Goal: Task Accomplishment & Management: Complete application form

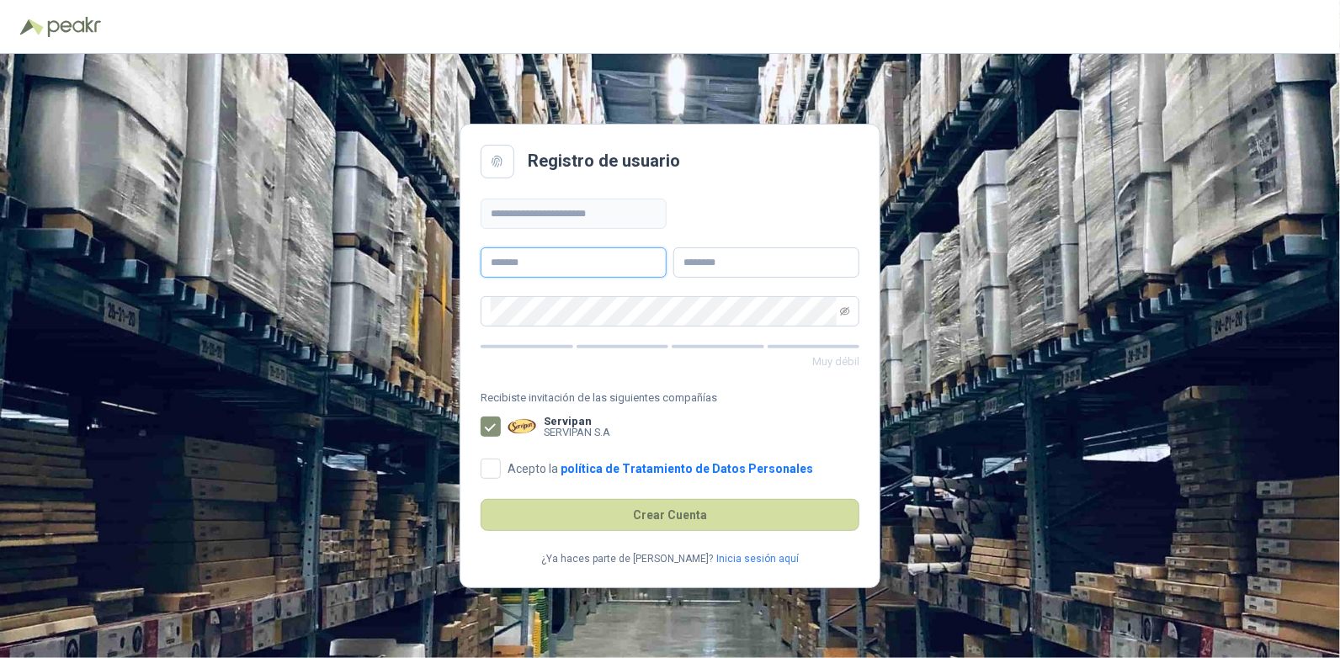
click at [514, 258] on input "text" at bounding box center [574, 262] width 186 height 30
type input "*********"
type input "**********"
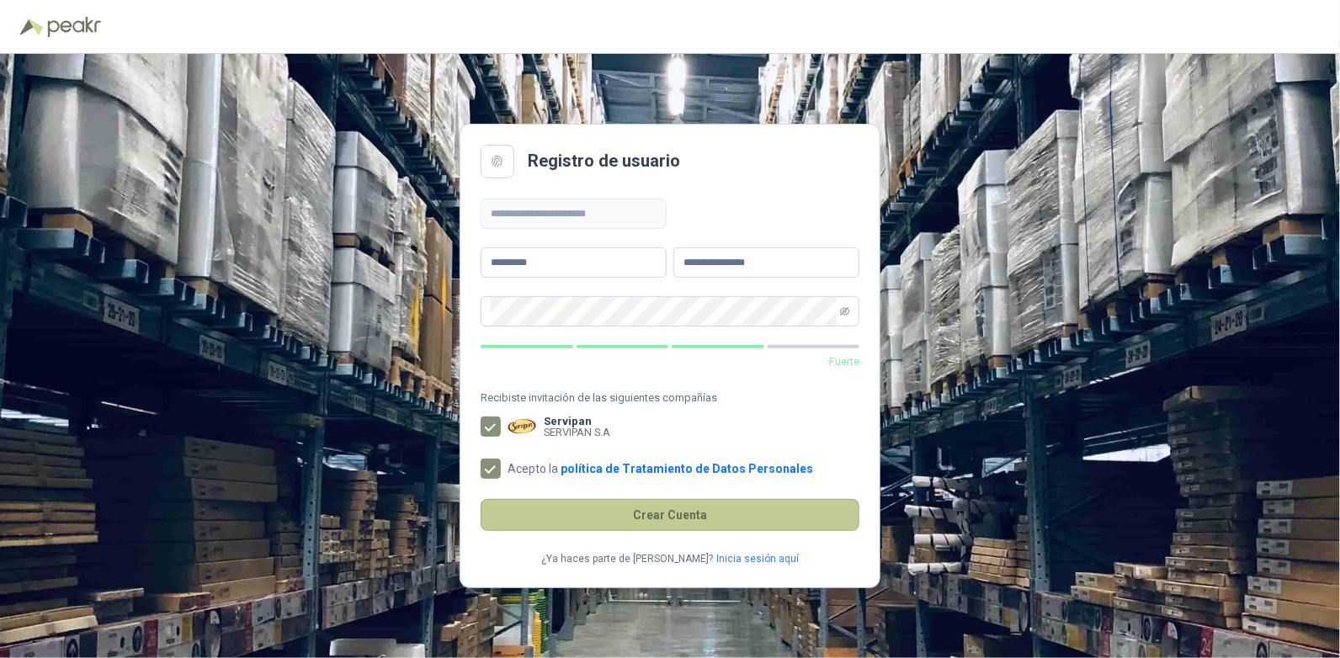
click at [674, 513] on button "Crear Cuenta" at bounding box center [670, 515] width 379 height 32
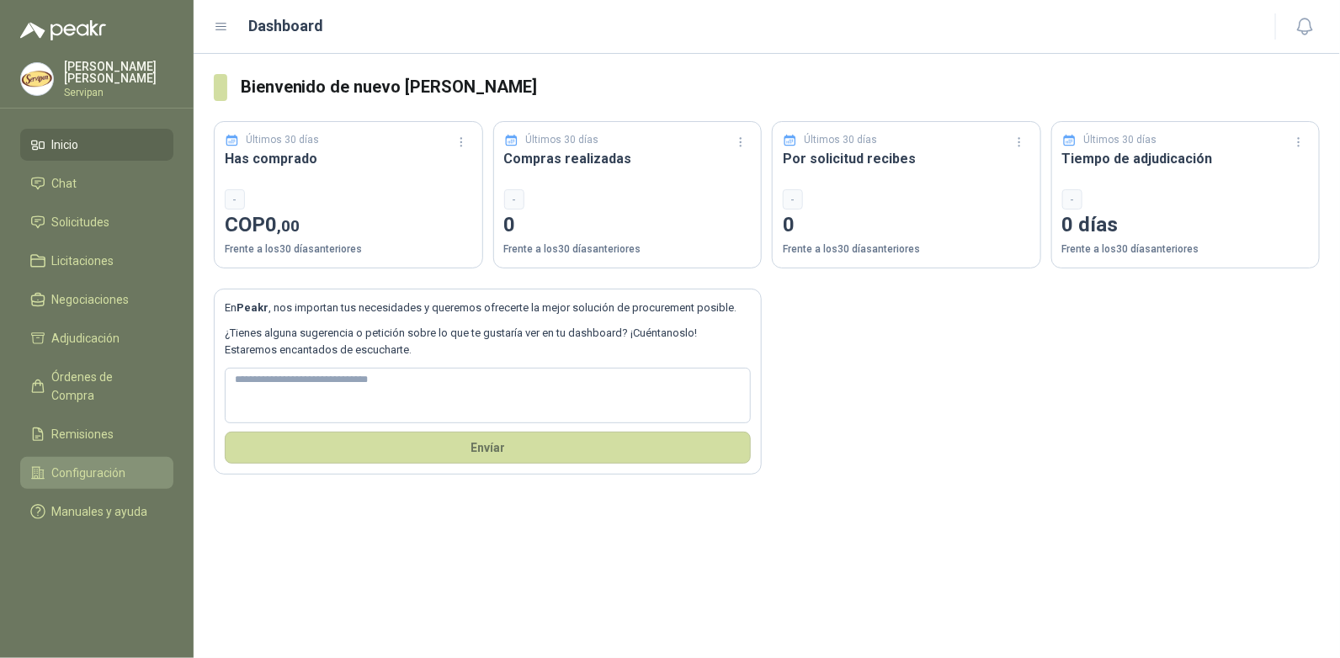
click at [100, 464] on span "Configuración" at bounding box center [89, 473] width 74 height 19
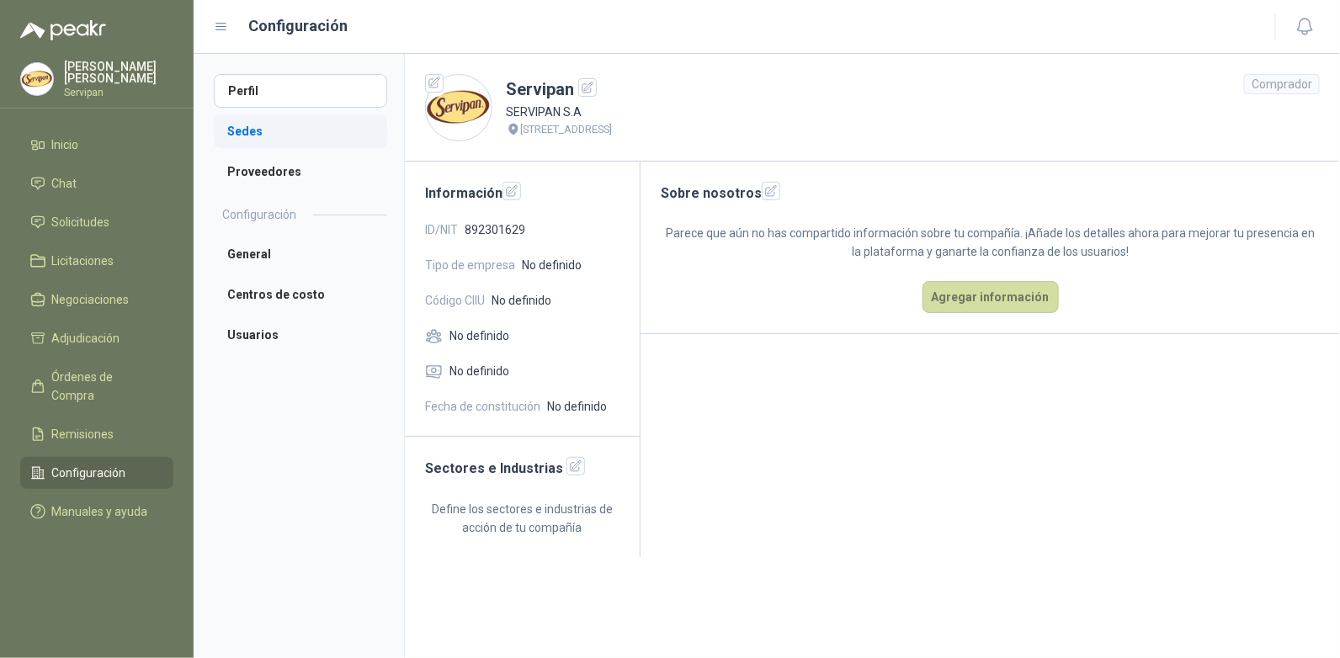
click at [250, 131] on li "Sedes" at bounding box center [300, 131] width 173 height 34
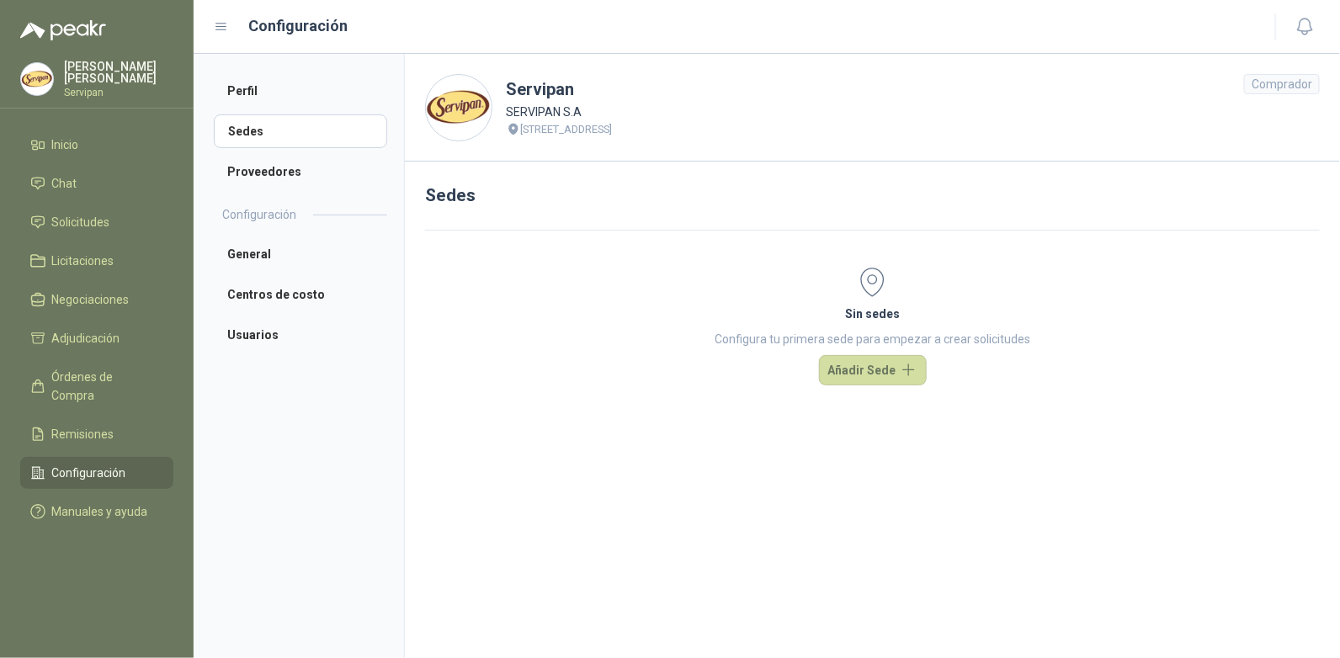
click at [460, 222] on div "Sedes Sin sedes Configura tu primera sede para empezar a crear solicitudes Añad…" at bounding box center [872, 305] width 935 height 286
click at [867, 371] on button "Añadir Sede" at bounding box center [873, 370] width 108 height 30
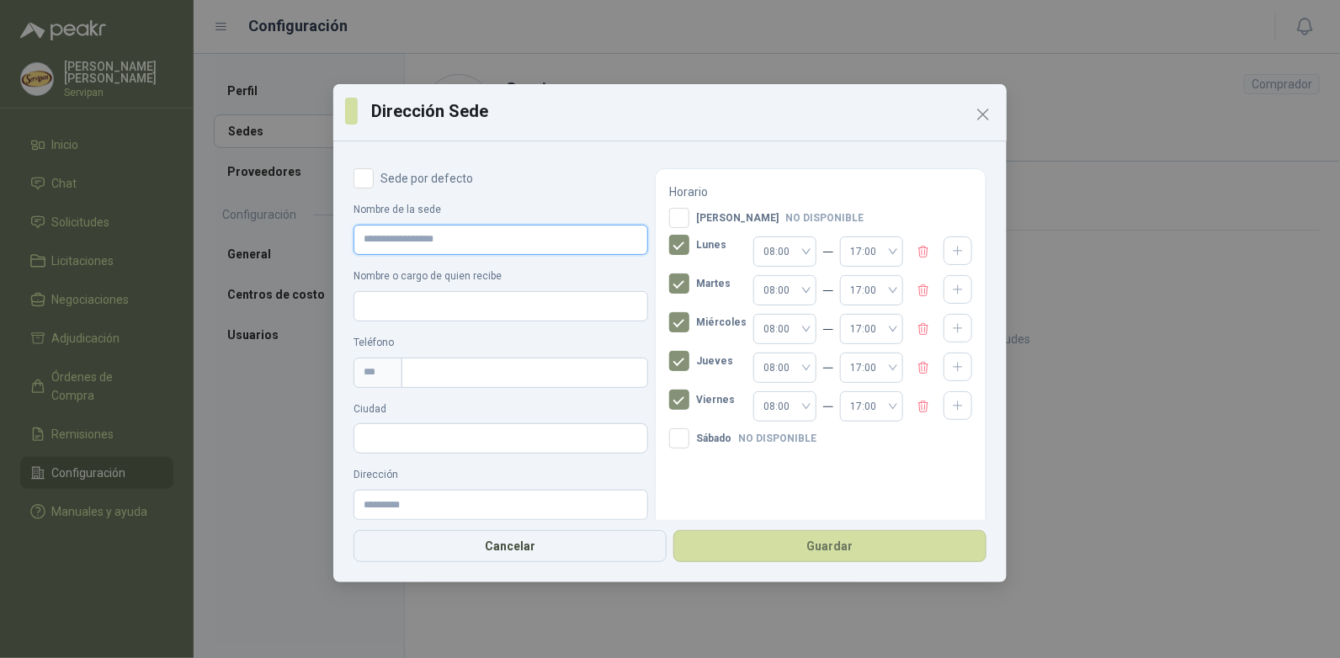
click at [385, 237] on input "Nombre de la sede" at bounding box center [500, 240] width 295 height 30
type input "**********"
click at [396, 308] on input "Nombre o cargo de quien recibe" at bounding box center [500, 306] width 295 height 30
type input "*********"
click at [469, 373] on input "text" at bounding box center [524, 373] width 247 height 30
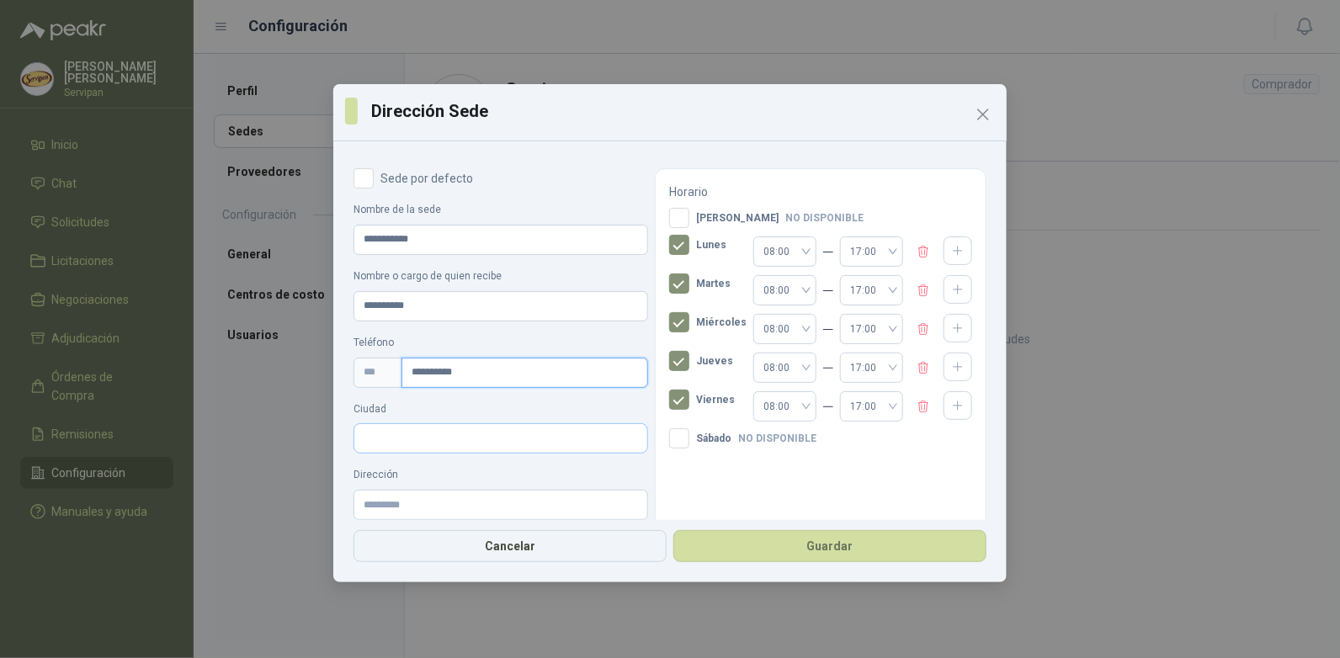
type input "**********"
click at [433, 438] on input "Ciudad" at bounding box center [500, 439] width 293 height 29
type input "**********"
click at [454, 493] on p "[PERSON_NAME] , [GEOGRAPHIC_DATA]" at bounding box center [497, 488] width 259 height 13
click at [387, 505] on input "Dirección" at bounding box center [500, 505] width 295 height 30
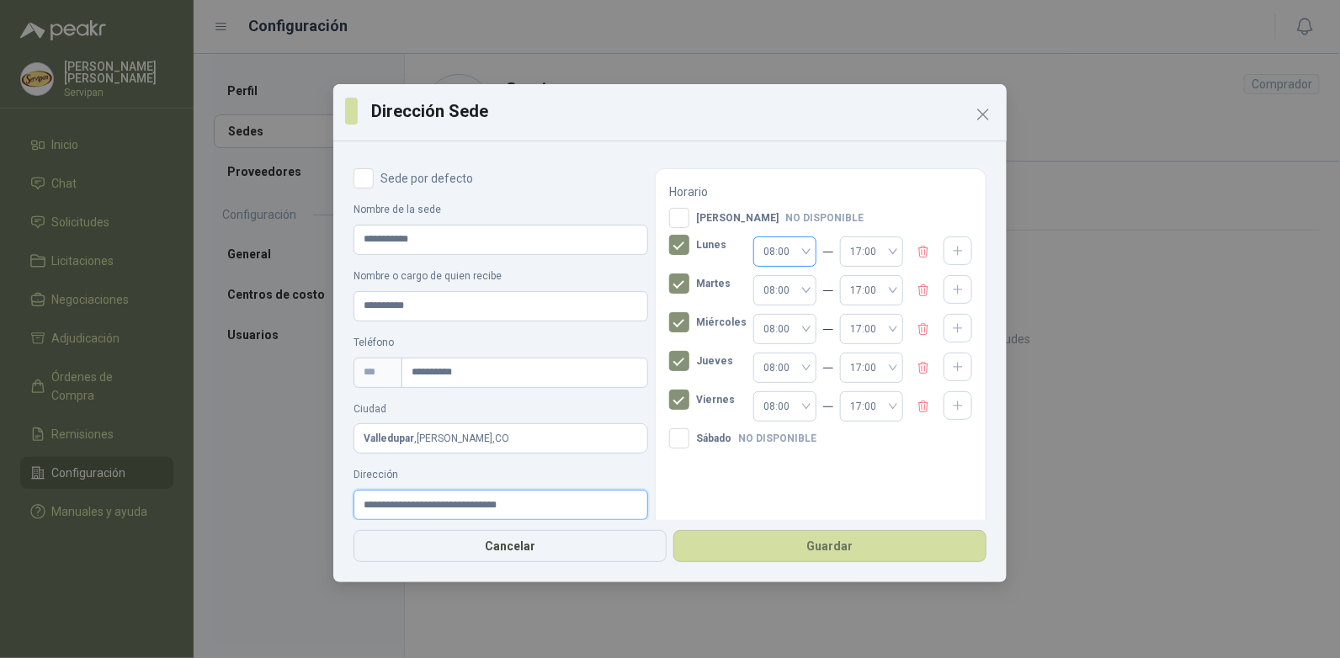
click at [792, 250] on span "08:00" at bounding box center [784, 251] width 43 height 25
type input "**********"
click at [768, 422] on div "07:00" at bounding box center [772, 421] width 36 height 19
click at [880, 250] on div "17:00" at bounding box center [871, 251] width 63 height 30
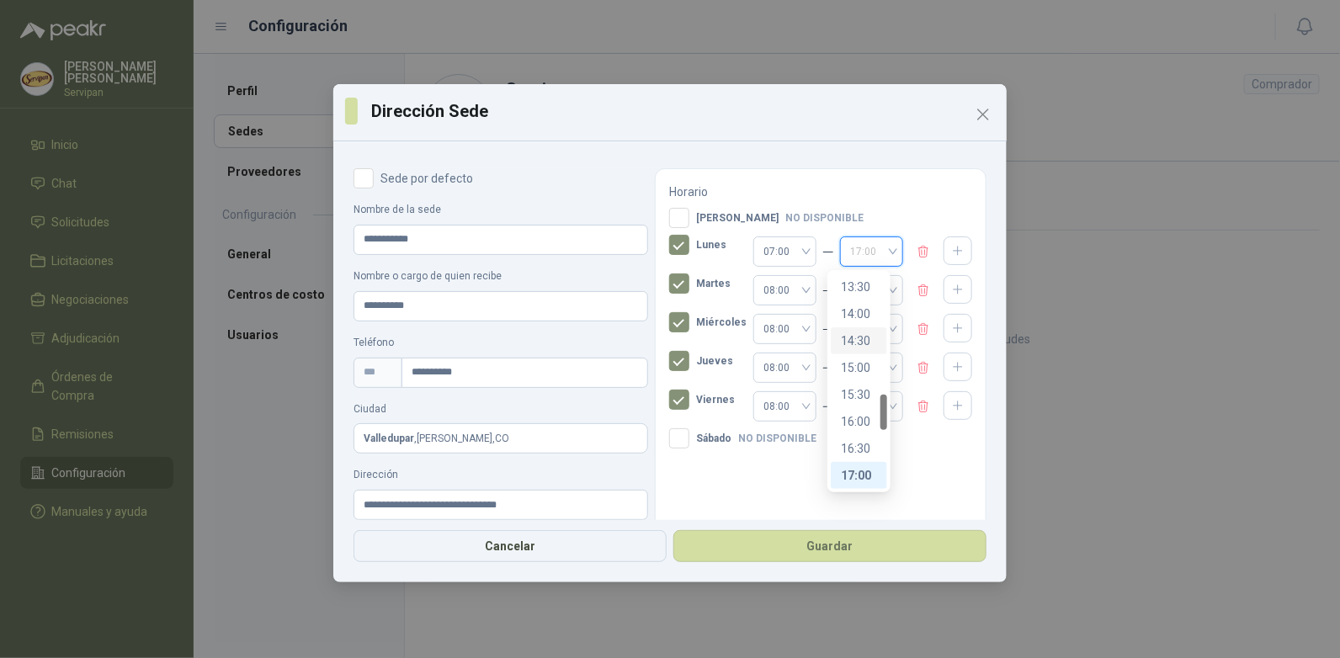
scroll to position [643, 0]
click at [858, 284] on div "12:00" at bounding box center [859, 290] width 36 height 19
click at [880, 250] on div "12:00" at bounding box center [871, 251] width 63 height 30
click at [856, 318] on div "11:00" at bounding box center [859, 320] width 36 height 19
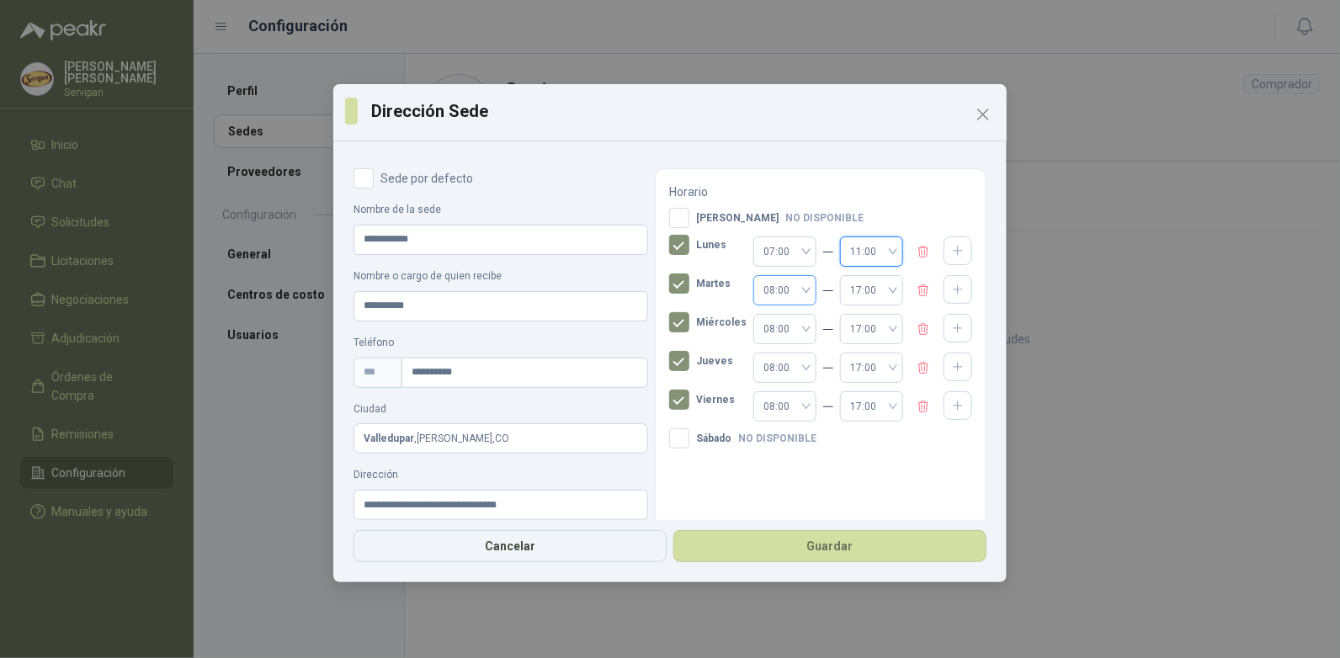
click at [791, 287] on span "08:00" at bounding box center [784, 290] width 43 height 25
click at [769, 458] on div "07:00" at bounding box center [772, 459] width 36 height 19
click at [879, 290] on span "17:00" at bounding box center [871, 290] width 43 height 25
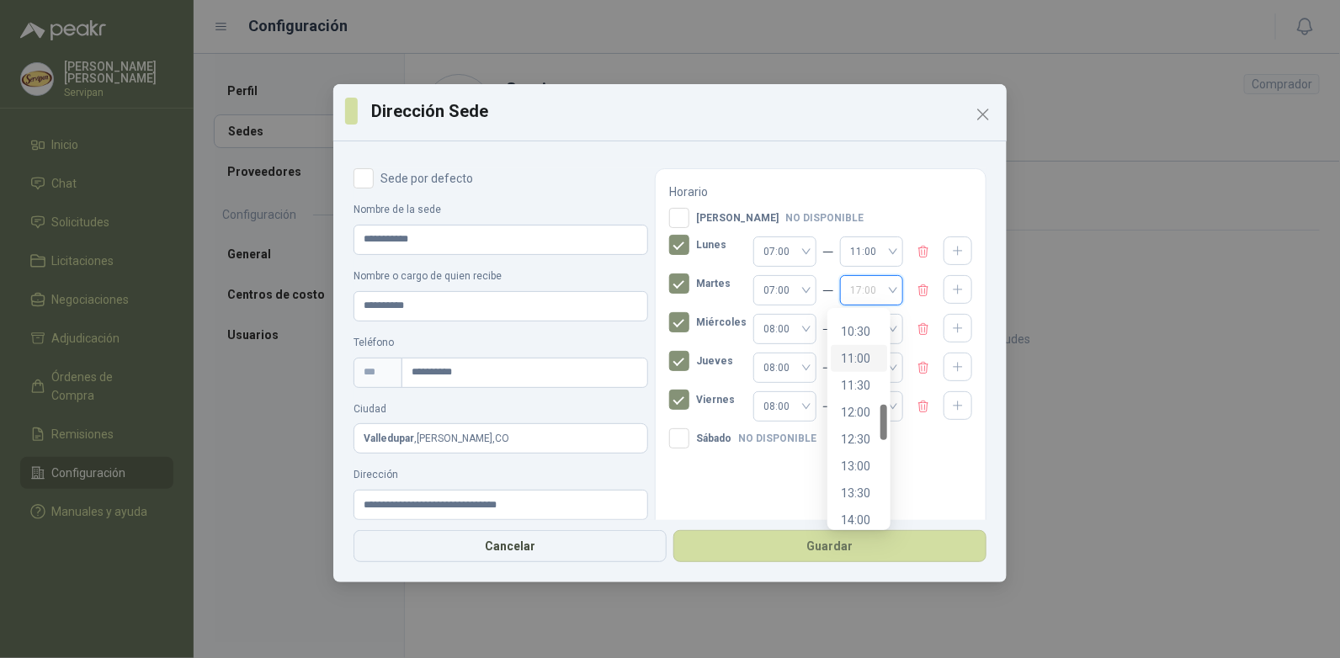
click at [858, 353] on div "11:00" at bounding box center [859, 358] width 36 height 19
click at [789, 327] on span "08:00" at bounding box center [784, 328] width 43 height 25
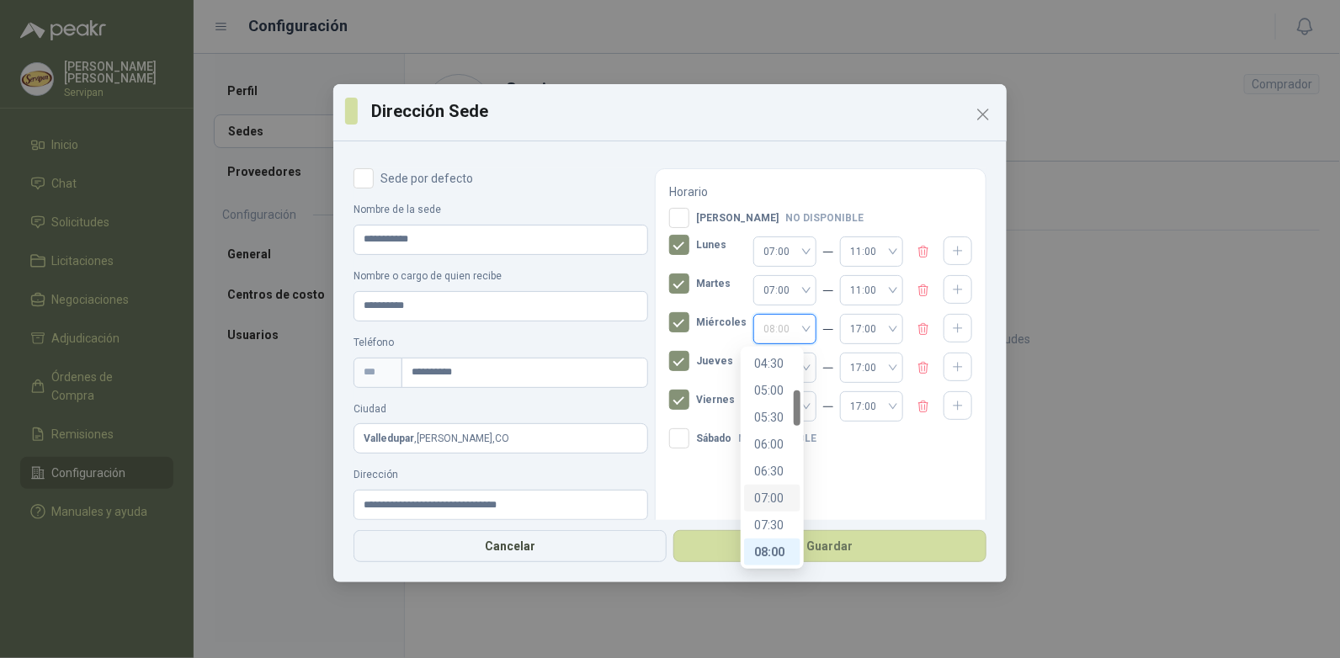
click at [767, 493] on div "07:00" at bounding box center [772, 498] width 36 height 19
click at [877, 327] on span "17:00" at bounding box center [871, 328] width 43 height 25
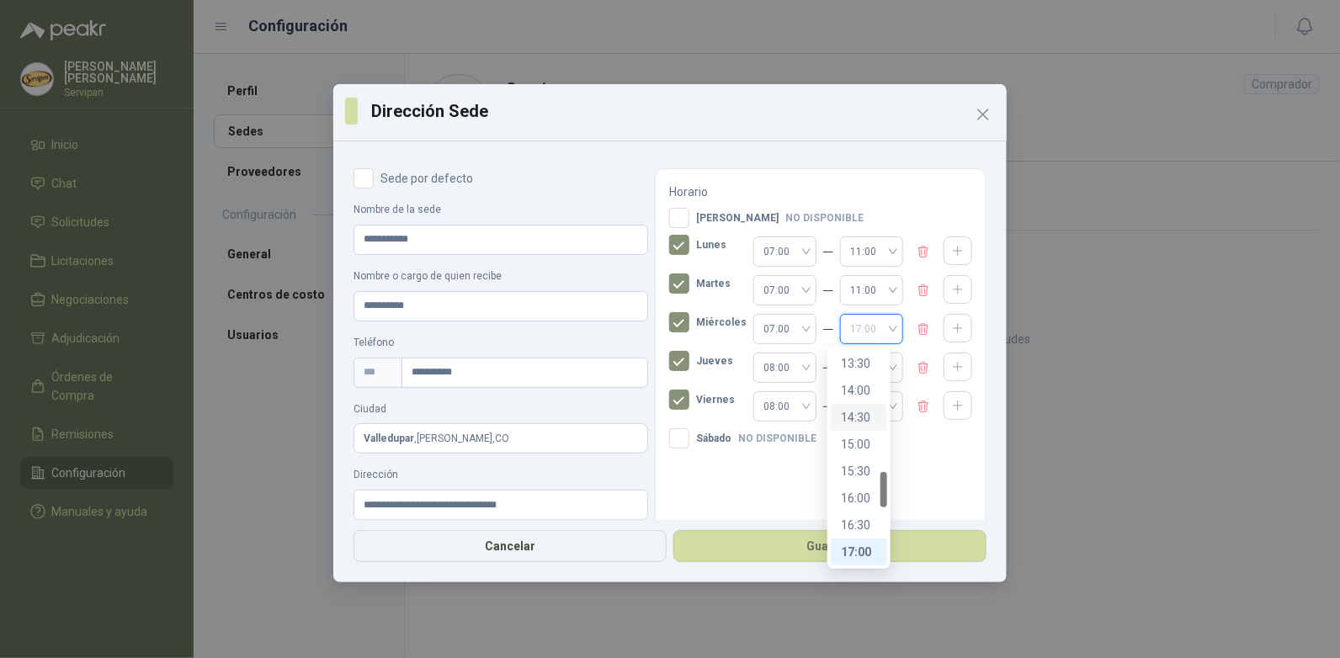
scroll to position [559, 0]
click at [857, 396] on div "11:00" at bounding box center [859, 397] width 36 height 19
click at [794, 370] on div "08:00" at bounding box center [784, 368] width 63 height 30
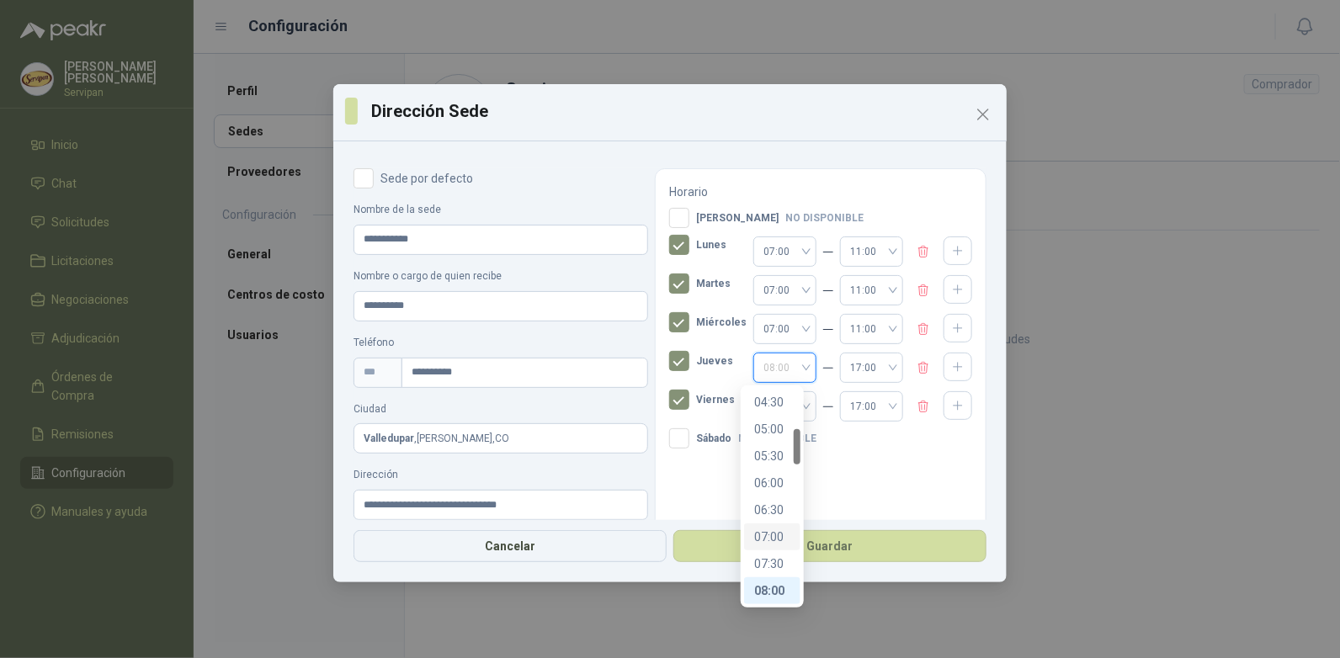
click at [771, 535] on div "07:00" at bounding box center [772, 537] width 36 height 19
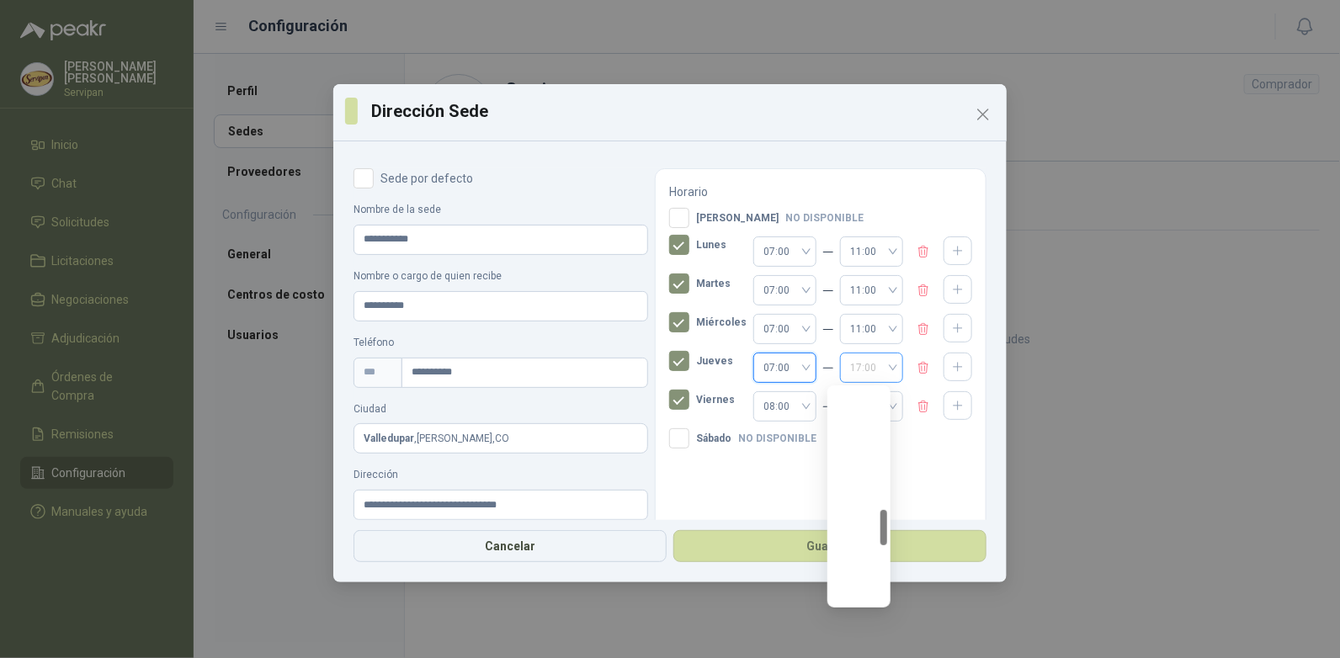
click at [878, 369] on span "17:00" at bounding box center [871, 367] width 43 height 25
click at [855, 516] on div "11:00" at bounding box center [859, 520] width 36 height 19
click at [792, 403] on span "08:00" at bounding box center [784, 406] width 43 height 25
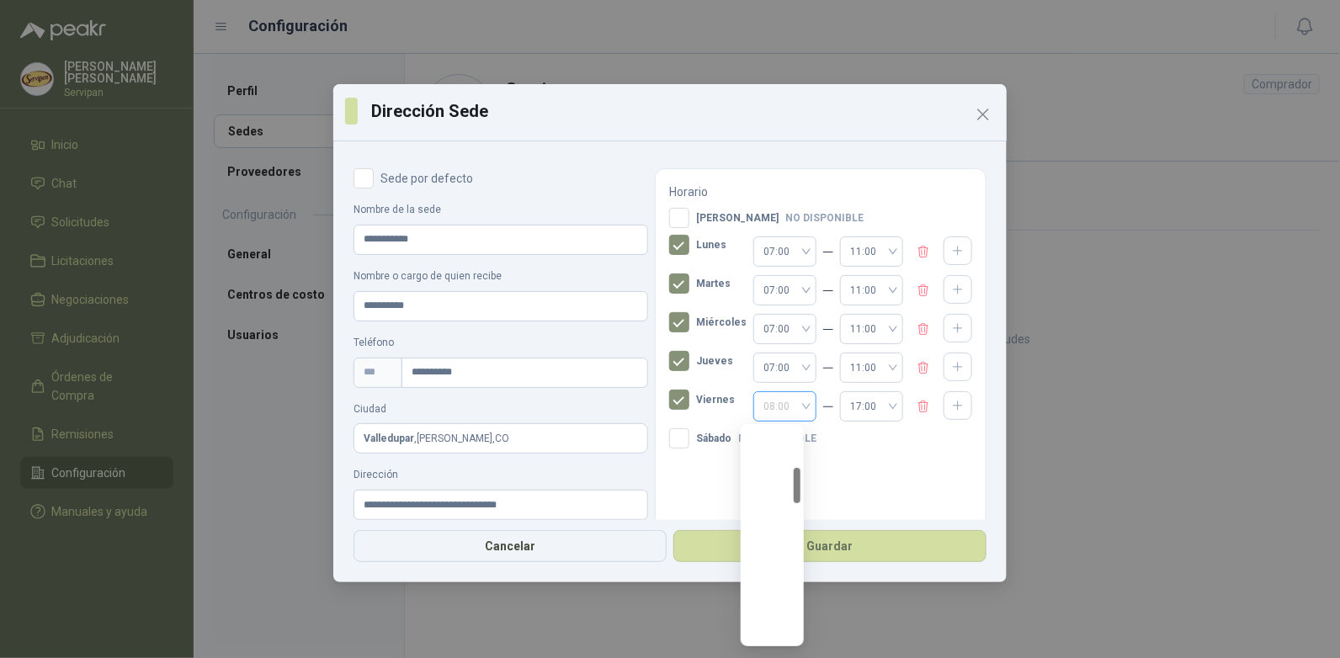
scroll to position [242, 0]
click at [775, 569] on div "07:00" at bounding box center [772, 575] width 36 height 19
click at [879, 404] on span "17:00" at bounding box center [871, 406] width 43 height 25
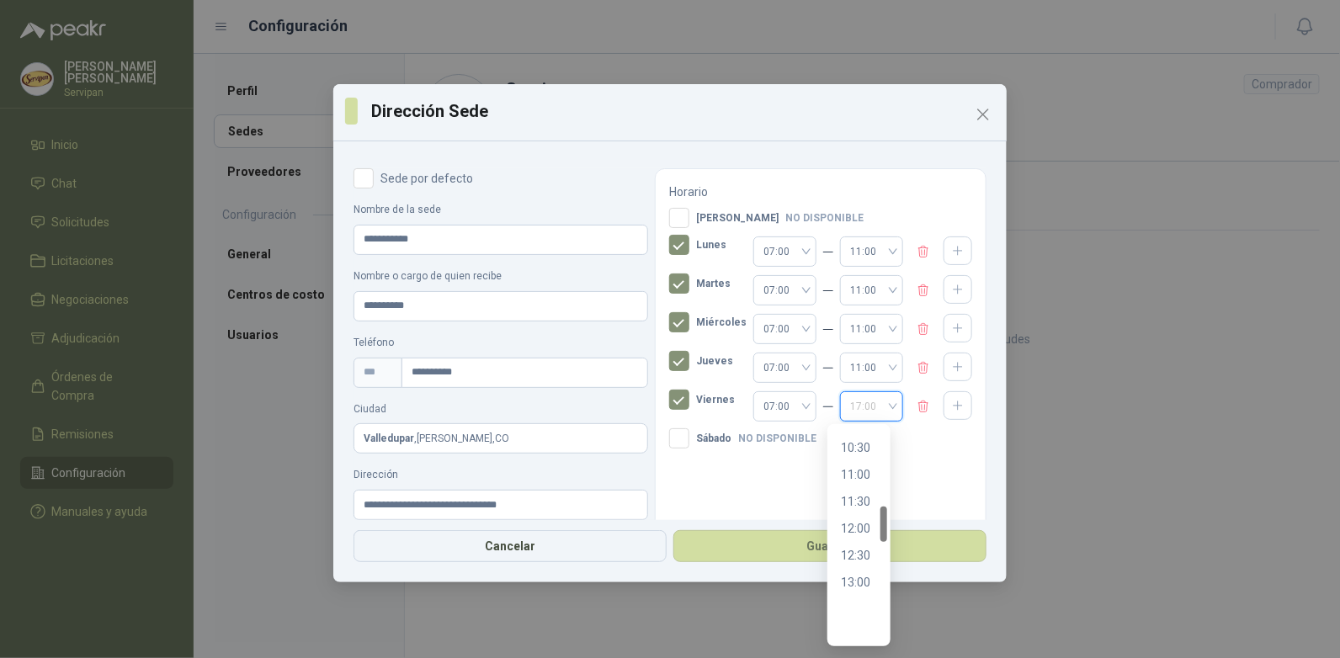
scroll to position [475, 0]
click at [855, 556] on div "11:00" at bounding box center [859, 559] width 36 height 19
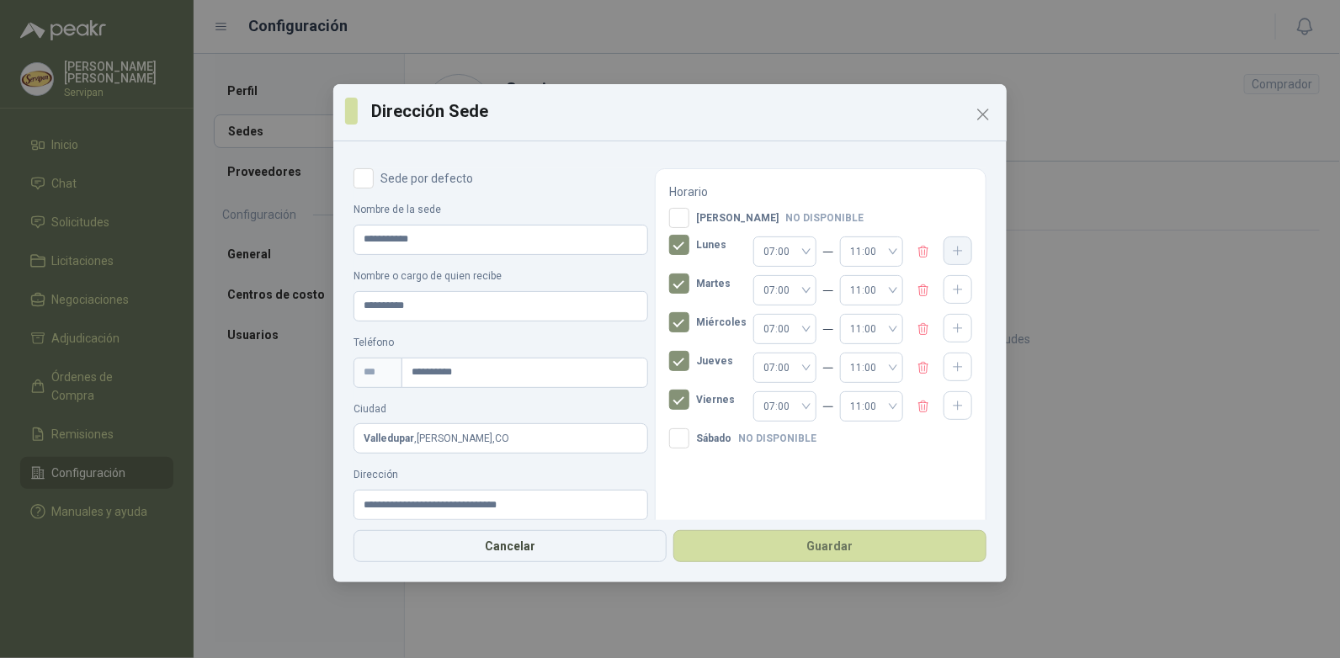
click at [951, 249] on icon "button" at bounding box center [958, 251] width 14 height 14
click at [792, 286] on span "08:00" at bounding box center [784, 288] width 43 height 25
click at [772, 328] on div "14:00" at bounding box center [772, 330] width 36 height 19
click at [951, 323] on icon "button" at bounding box center [958, 327] width 14 height 14
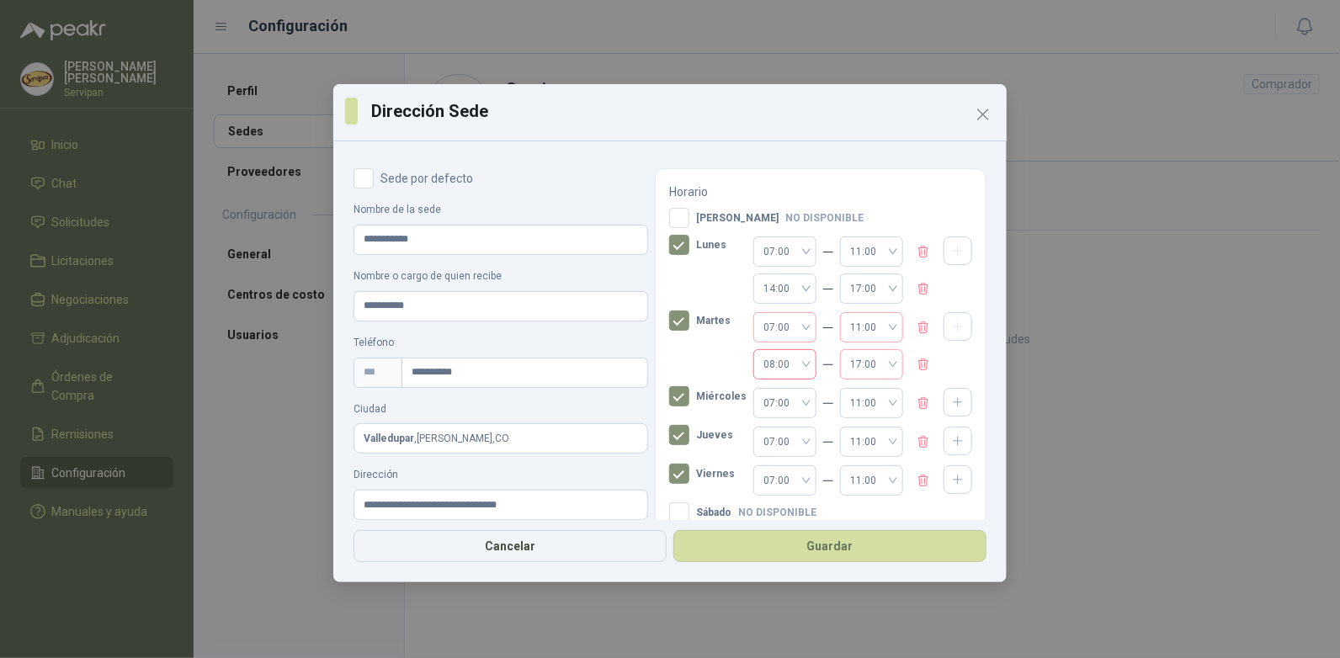
click at [794, 361] on div "08:00" at bounding box center [784, 364] width 63 height 30
click at [766, 492] on div "14:00" at bounding box center [772, 490] width 36 height 19
click at [951, 401] on icon "button" at bounding box center [958, 403] width 14 height 14
click at [794, 441] on div "08:00" at bounding box center [784, 440] width 63 height 30
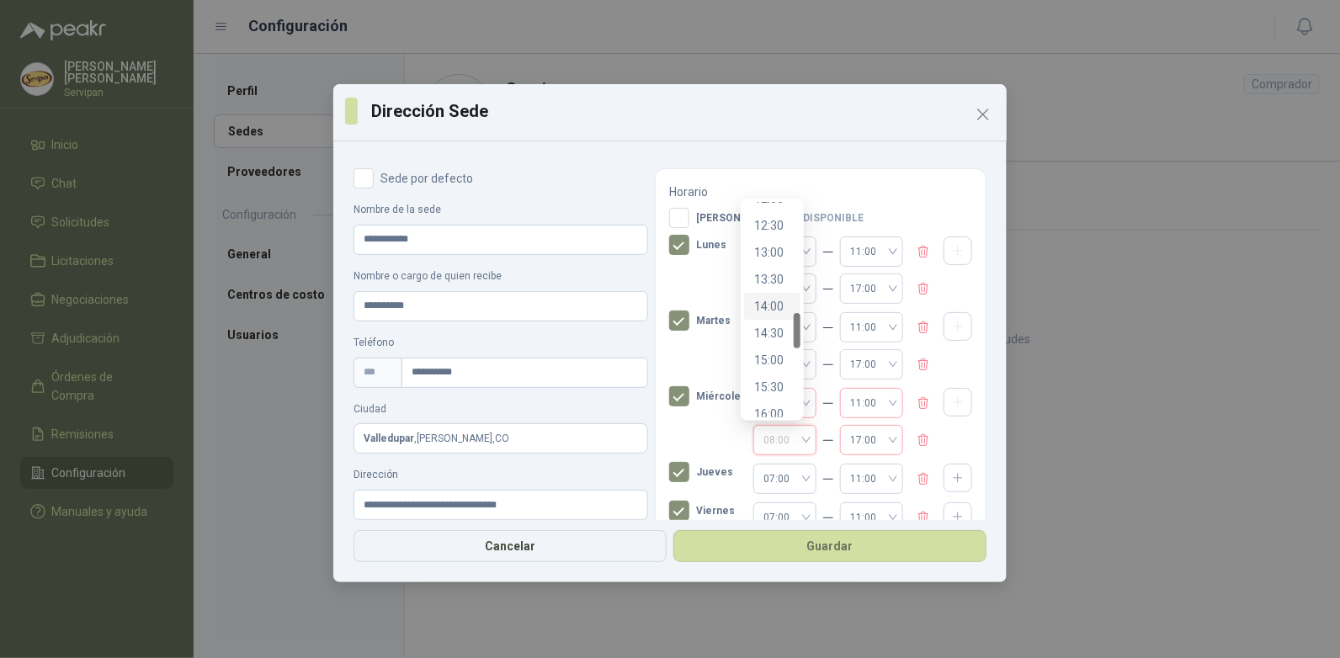
click at [771, 311] on div "14:00" at bounding box center [772, 306] width 36 height 19
click at [951, 472] on icon "button" at bounding box center [958, 478] width 14 height 14
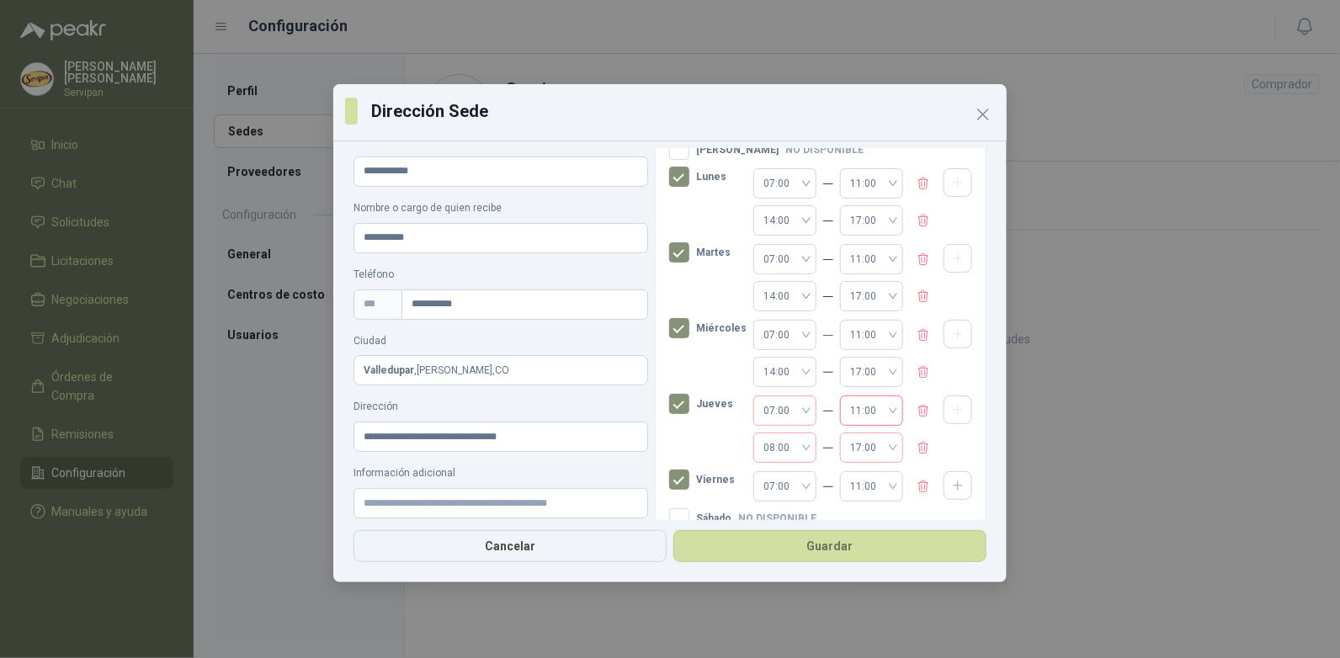
scroll to position [111, 0]
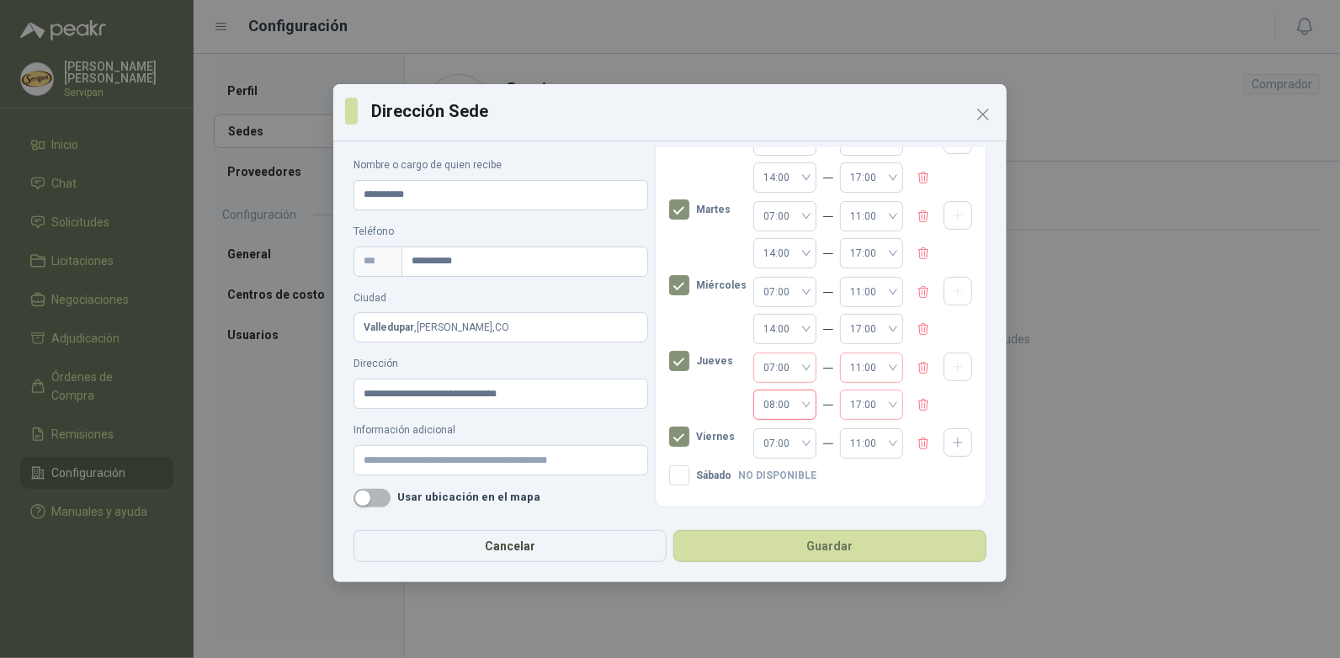
click at [794, 405] on div "08:00" at bounding box center [784, 405] width 63 height 30
click at [769, 446] on div "14:00" at bounding box center [772, 446] width 36 height 19
click at [951, 440] on icon "button" at bounding box center [958, 443] width 14 height 14
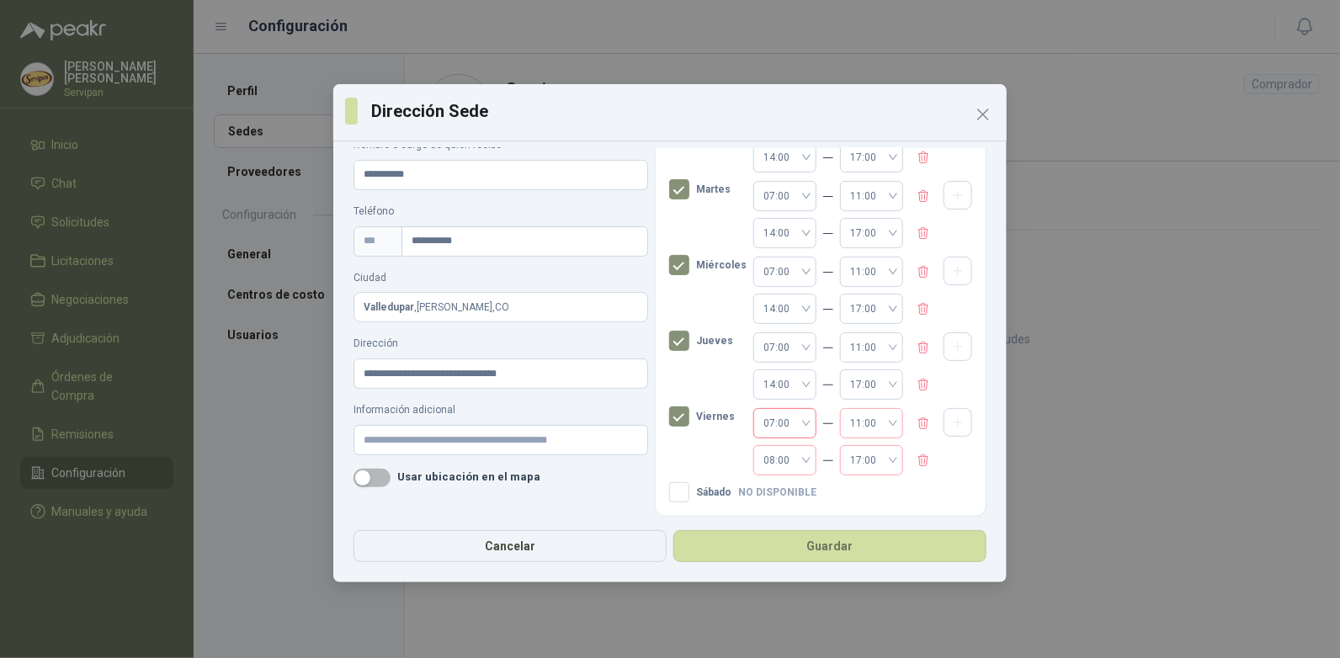
scroll to position [139, 0]
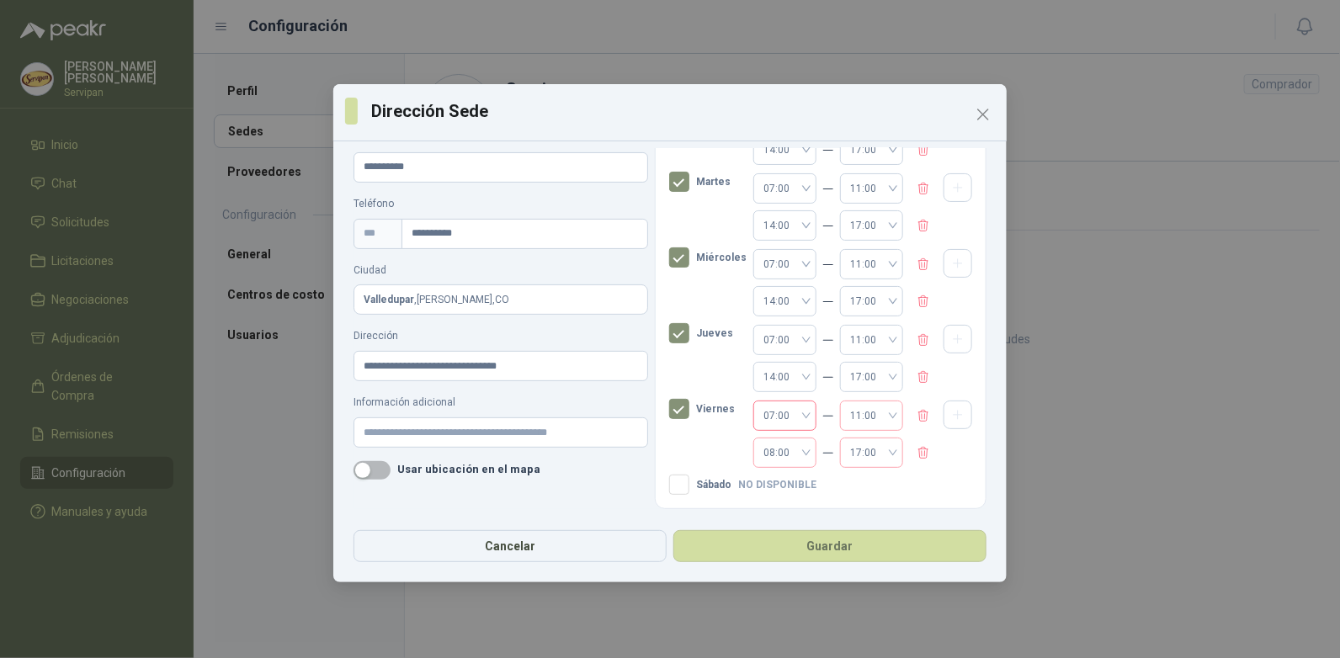
click at [795, 450] on div "08:00" at bounding box center [784, 453] width 63 height 30
click at [773, 230] on div "14:00" at bounding box center [772, 234] width 36 height 19
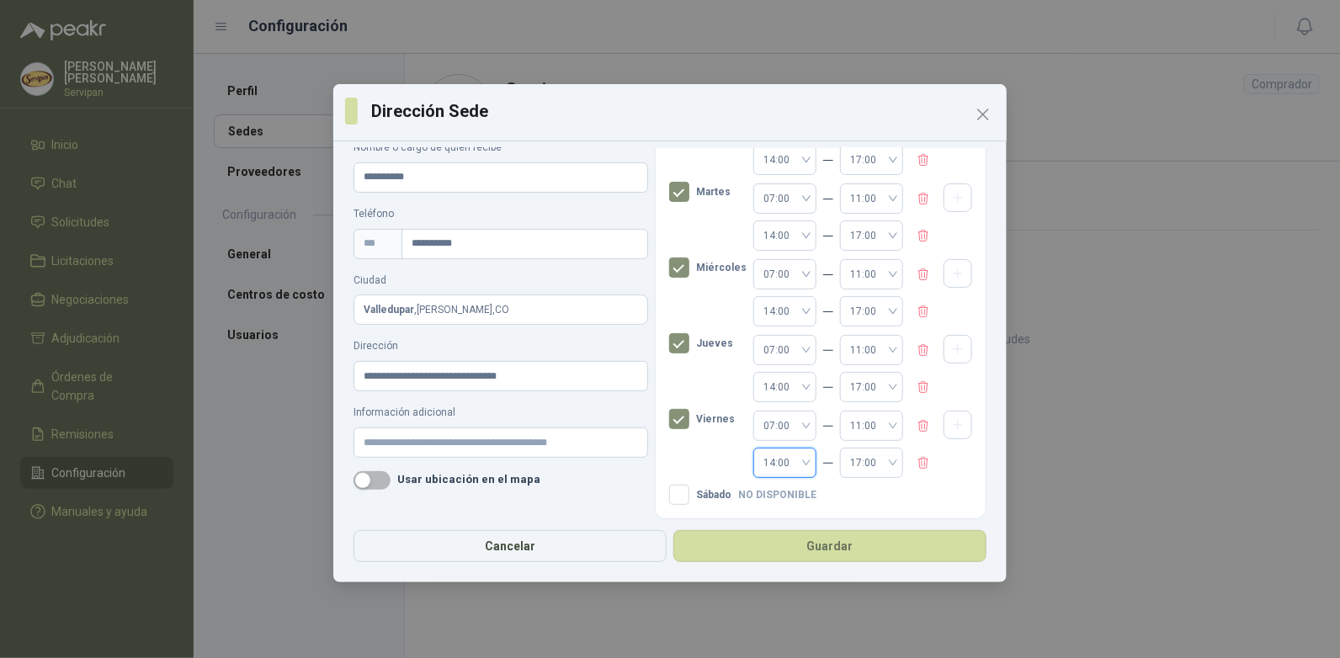
scroll to position [139, 0]
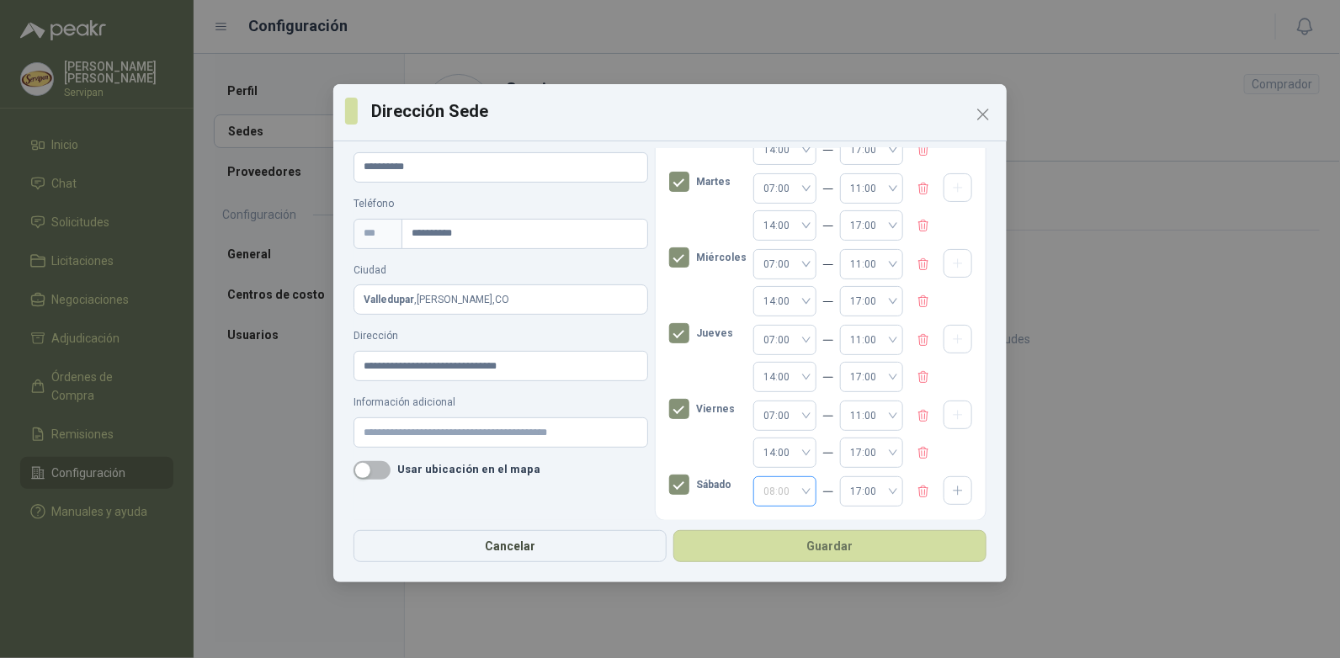
click at [793, 489] on span "08:00" at bounding box center [784, 491] width 43 height 25
click at [768, 401] on div "07:00" at bounding box center [772, 399] width 36 height 19
click at [878, 491] on span "17:00" at bounding box center [871, 491] width 43 height 25
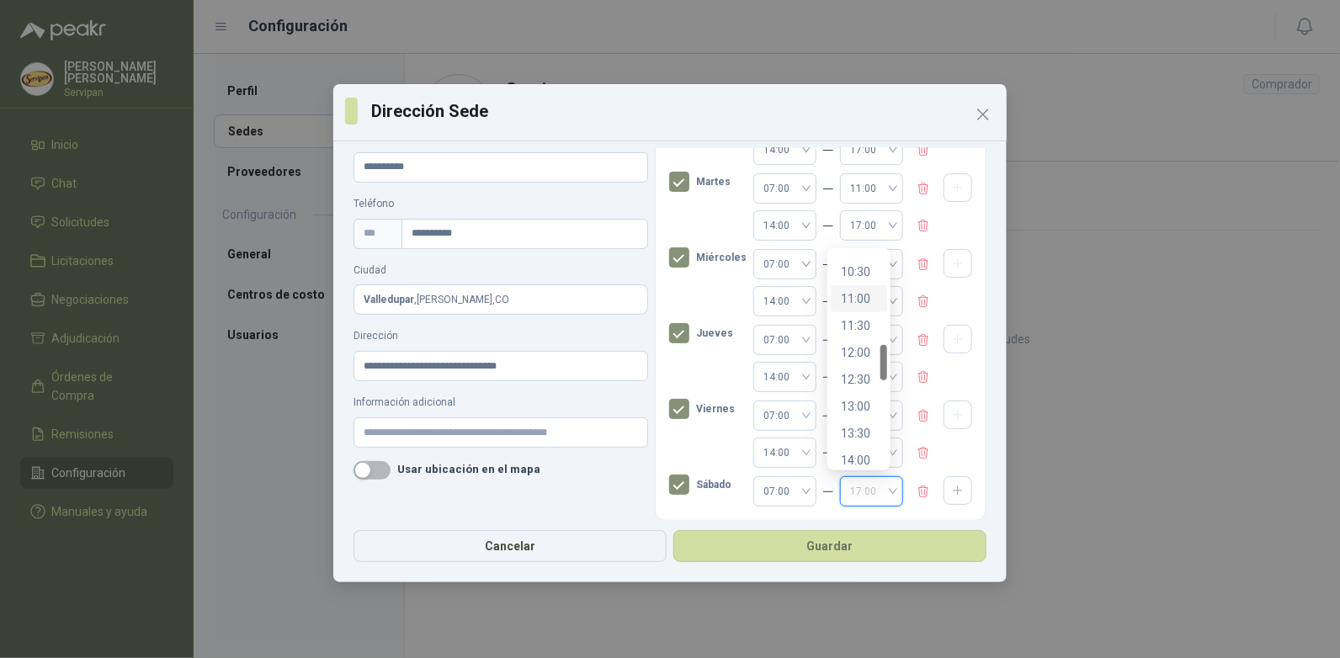
click at [855, 300] on div "11:00" at bounding box center [859, 299] width 36 height 19
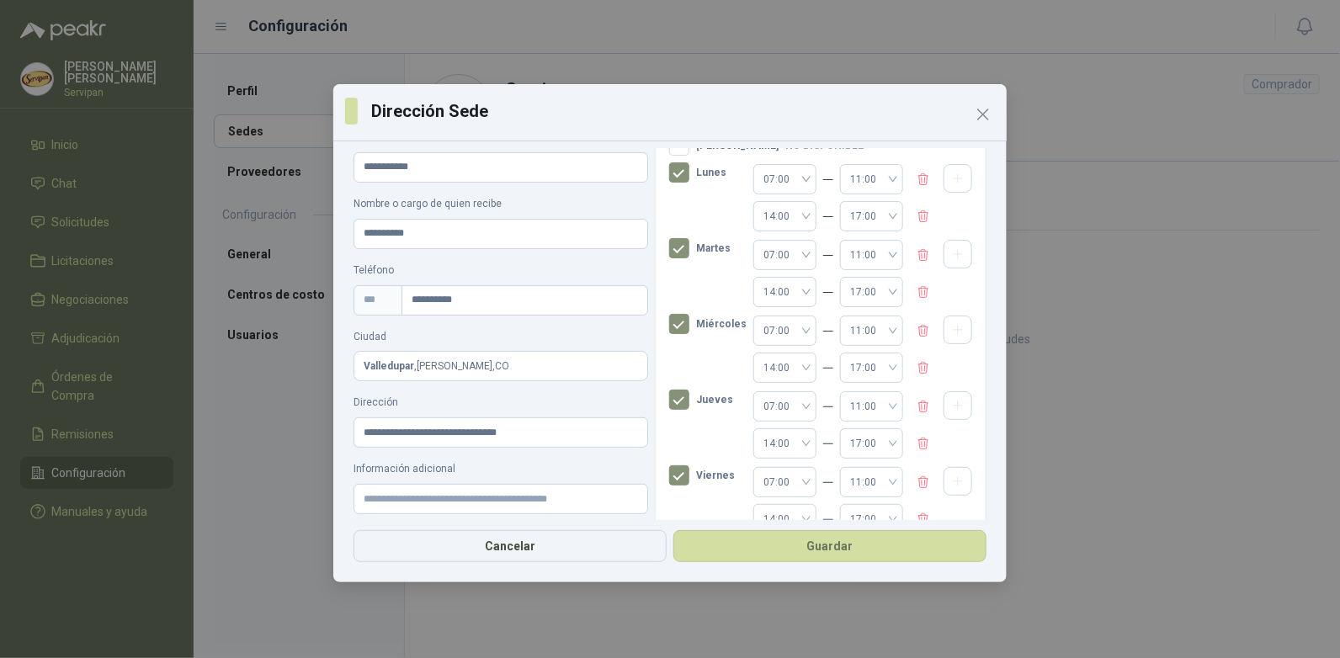
scroll to position [151, 0]
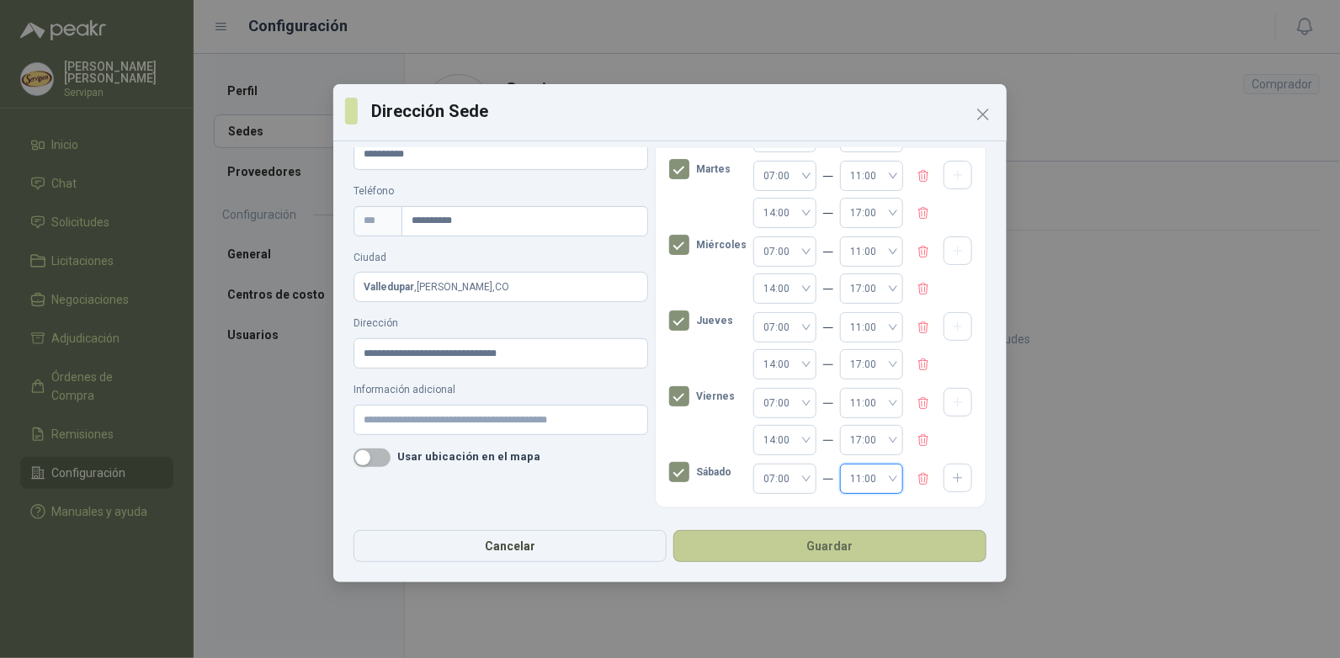
click at [838, 546] on button "Guardar" at bounding box center [829, 546] width 313 height 32
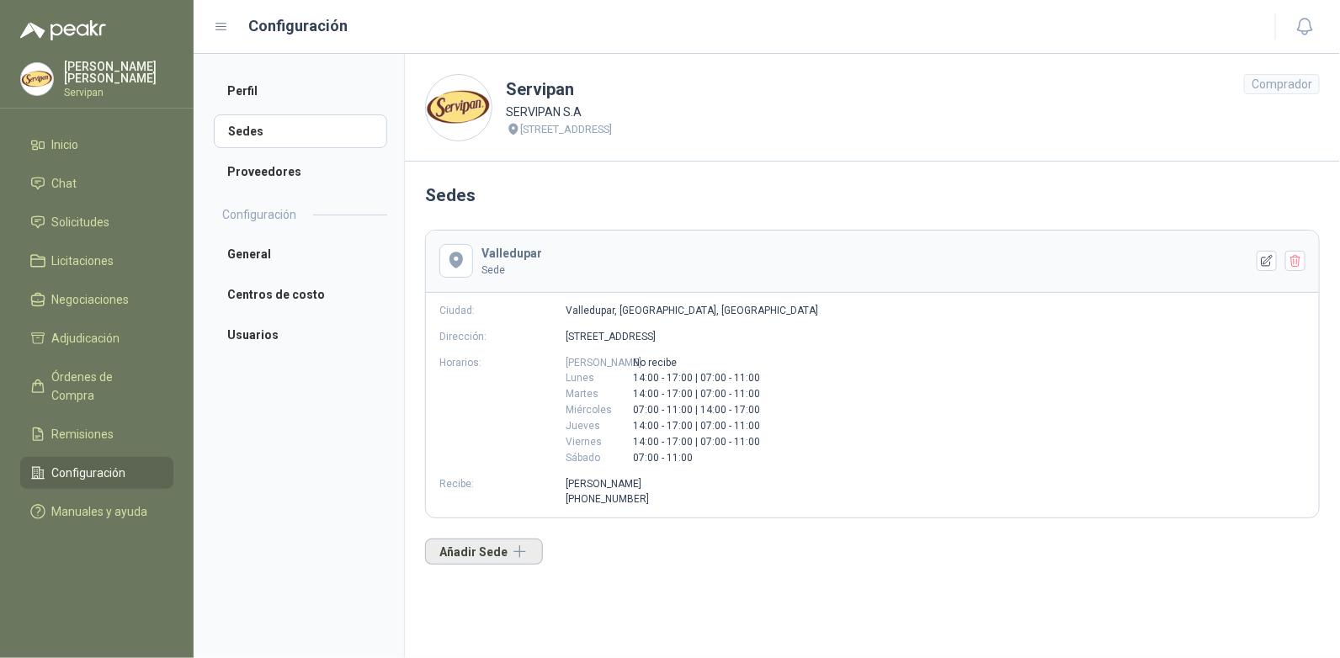
click at [460, 551] on button "Añadir Sede" at bounding box center [484, 552] width 118 height 26
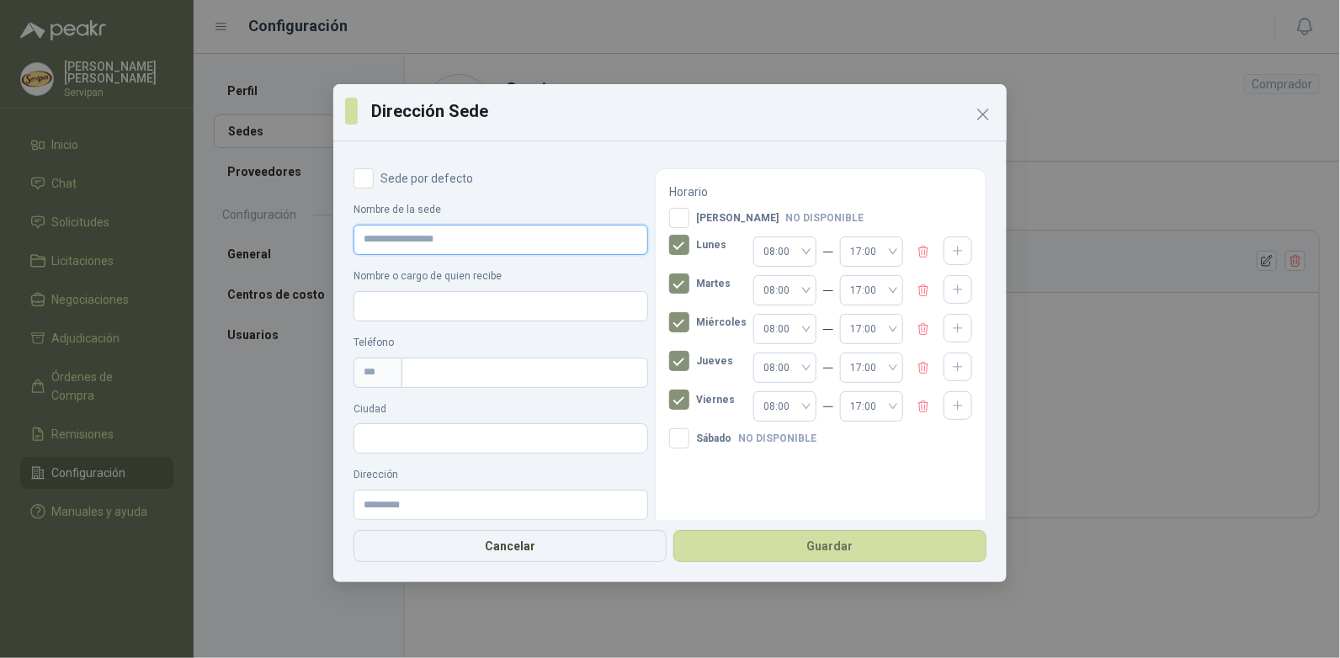
click at [423, 240] on input "Nombre de la sede" at bounding box center [500, 240] width 295 height 30
type input "******"
click at [398, 311] on input "Nombre o cargo de quien recibe" at bounding box center [500, 306] width 295 height 30
type input "**********"
click at [428, 375] on input "text" at bounding box center [524, 373] width 247 height 30
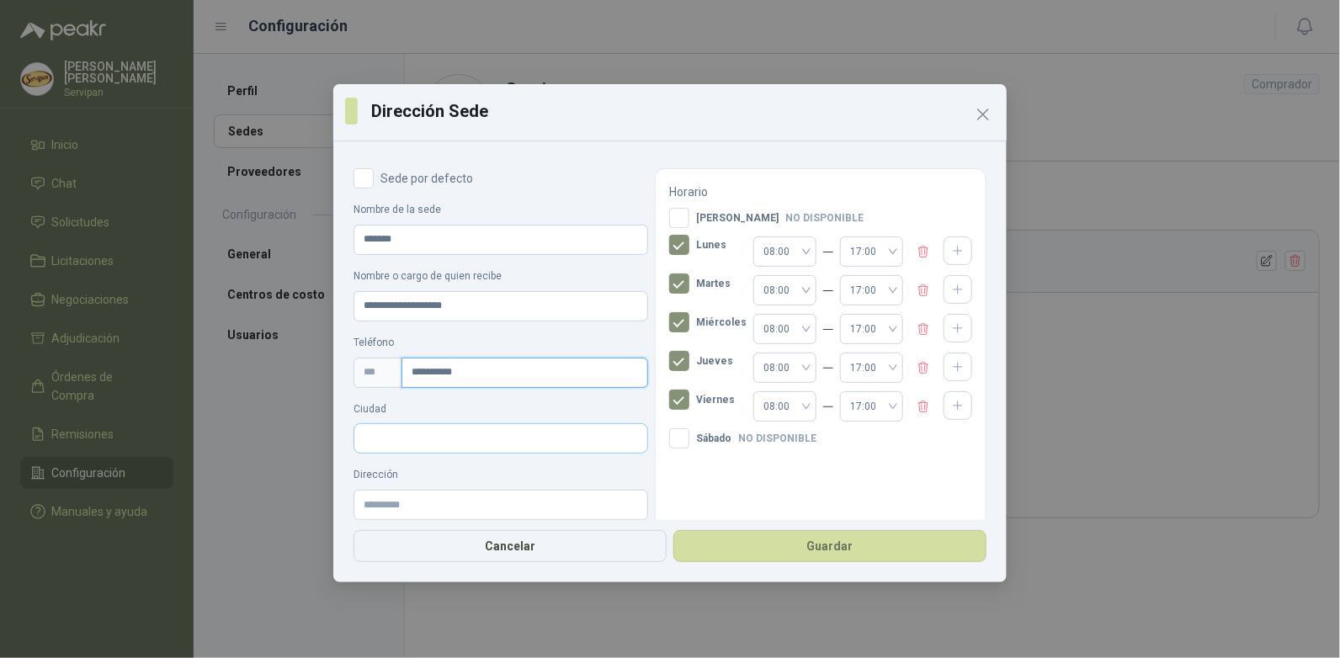
type input "**********"
click at [422, 438] on input "Ciudad" at bounding box center [500, 439] width 293 height 29
type input "******"
click at [422, 486] on p "Atlántico , [GEOGRAPHIC_DATA]" at bounding box center [497, 488] width 259 height 13
click at [401, 507] on input "Dirección" at bounding box center [500, 505] width 295 height 30
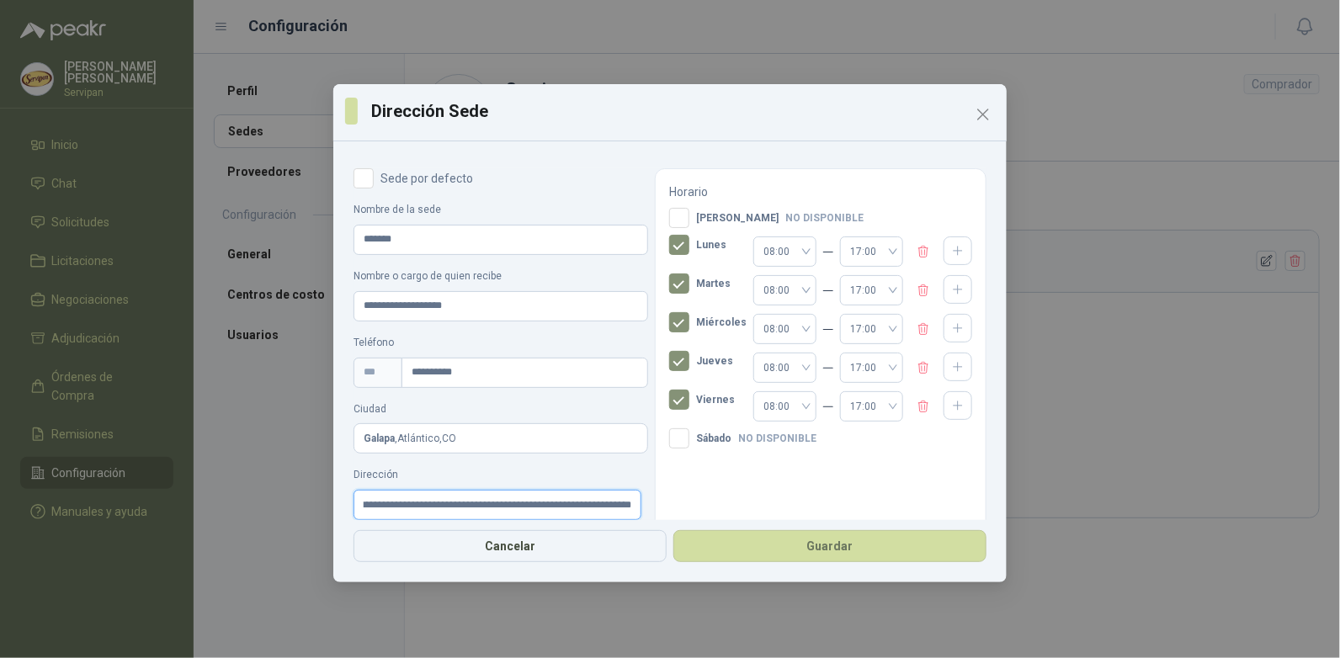
scroll to position [0, 37]
click at [793, 251] on span "08:00" at bounding box center [784, 251] width 43 height 25
type input "**********"
click at [771, 363] on div "07:30" at bounding box center [772, 364] width 36 height 19
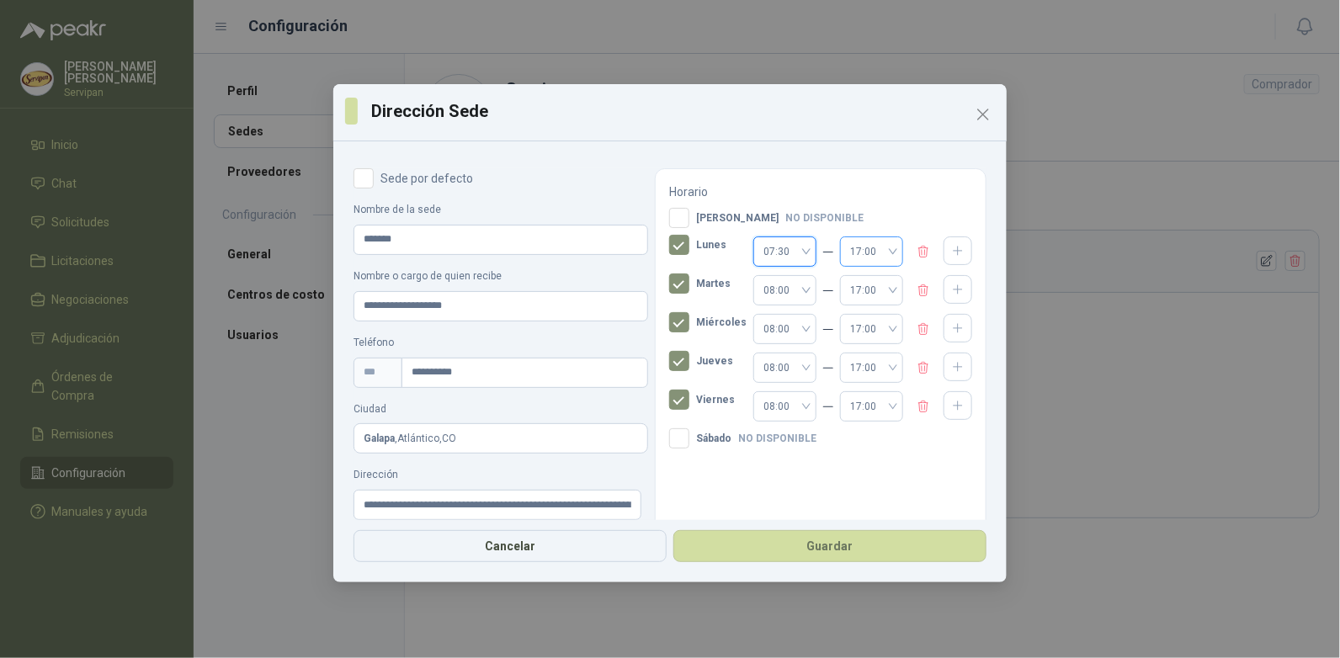
click at [880, 251] on span "17:00" at bounding box center [871, 251] width 43 height 25
click at [849, 335] on div "11:30" at bounding box center [859, 334] width 36 height 19
click at [951, 249] on icon "button" at bounding box center [958, 251] width 14 height 14
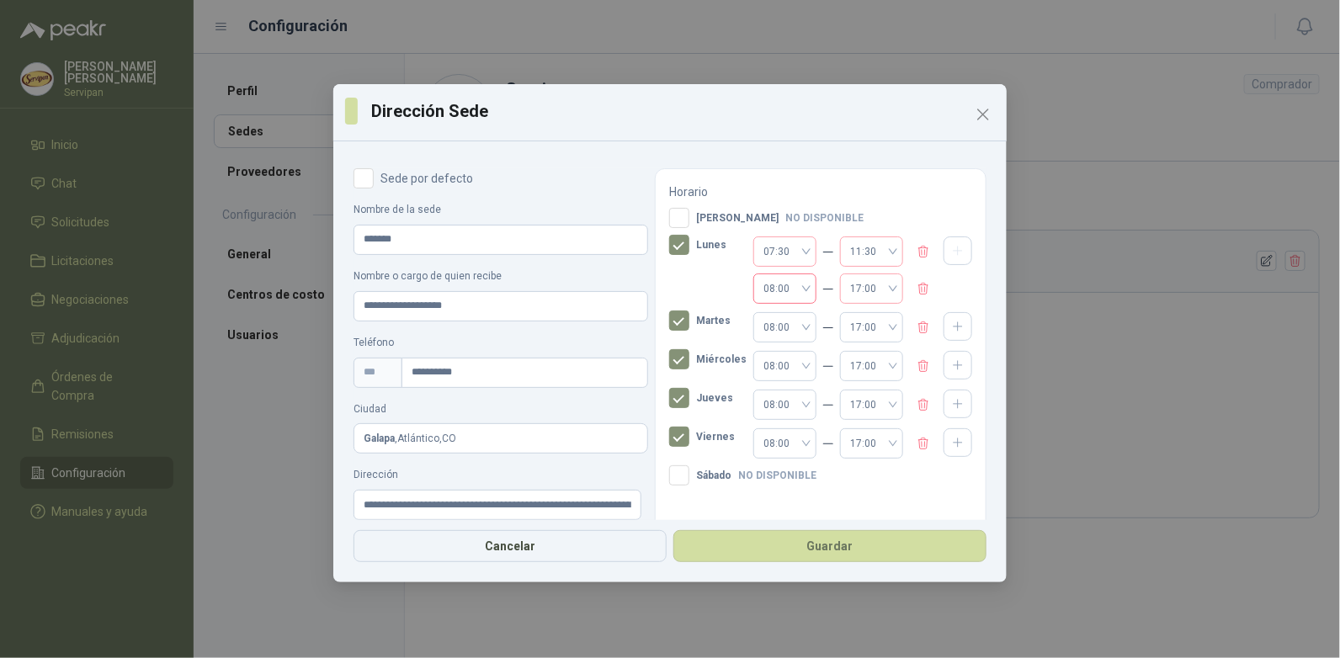
click at [791, 287] on span "08:00" at bounding box center [784, 288] width 43 height 25
click at [775, 386] on div "13:30" at bounding box center [772, 388] width 36 height 19
click at [879, 288] on span "17:00" at bounding box center [871, 288] width 43 height 25
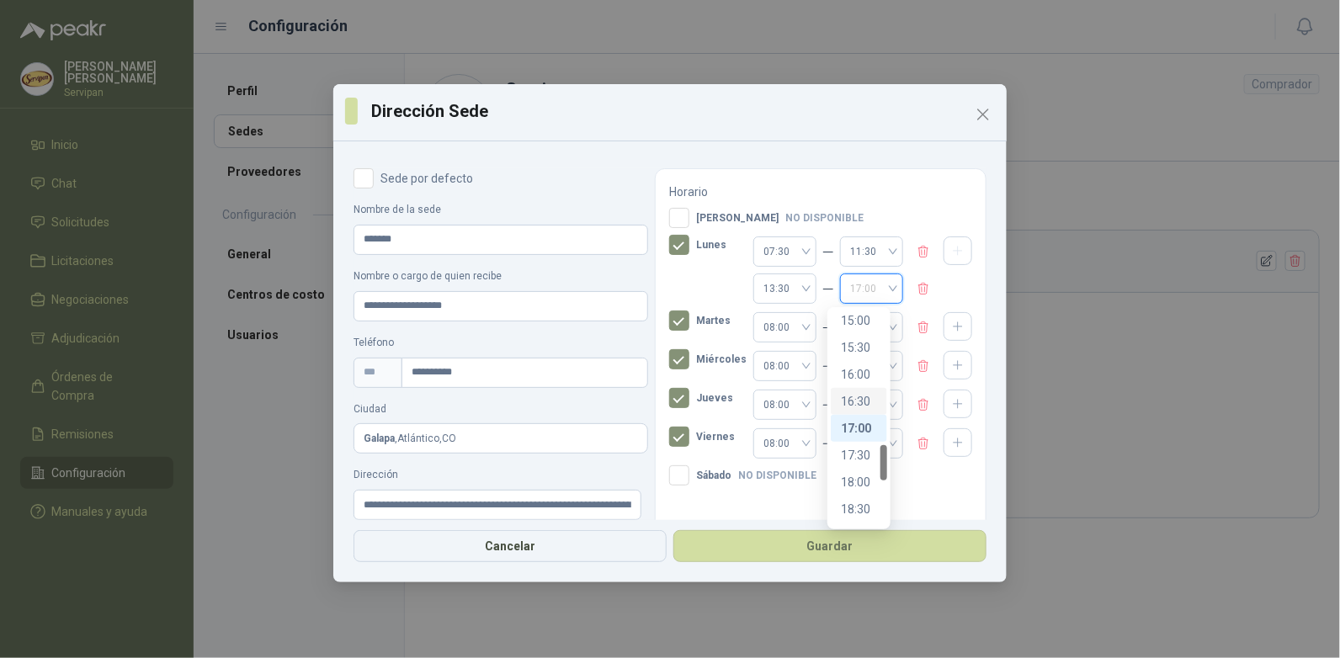
click at [857, 400] on div "16:30" at bounding box center [859, 401] width 36 height 19
click at [794, 327] on div "08:00" at bounding box center [784, 327] width 63 height 30
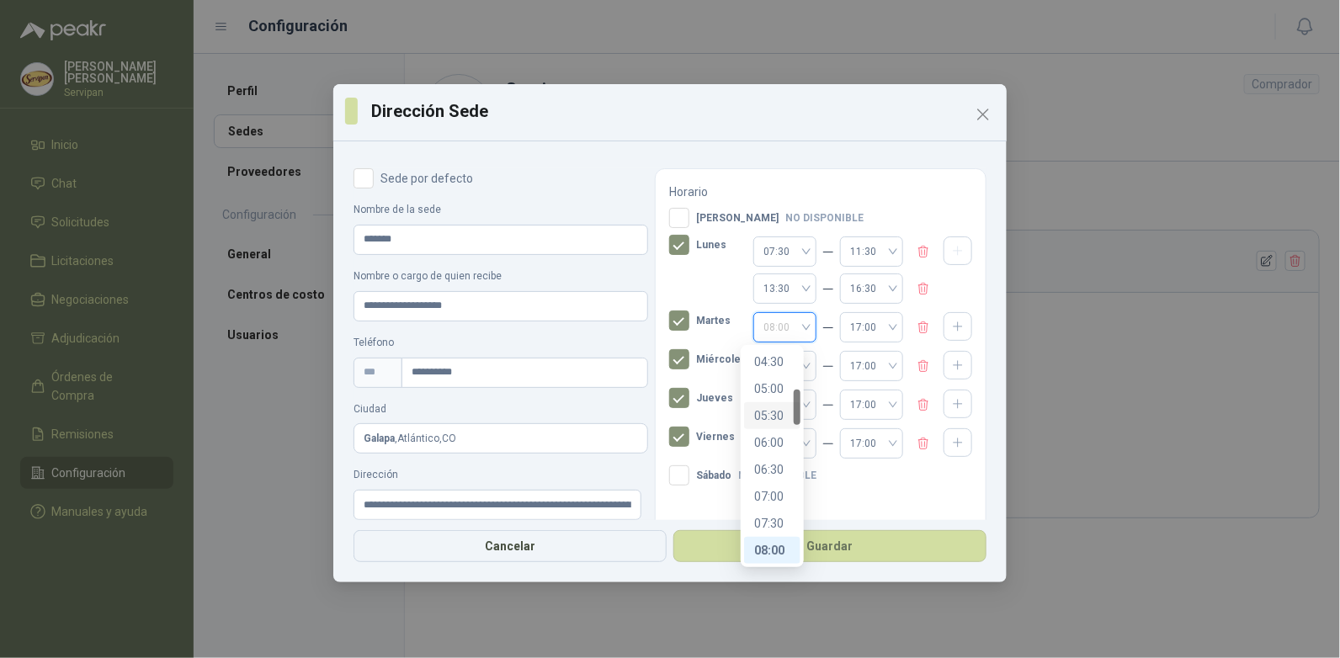
scroll to position [411, 0]
click at [763, 354] on div "07:30" at bounding box center [772, 355] width 36 height 19
click at [880, 327] on div "17:00" at bounding box center [871, 327] width 63 height 30
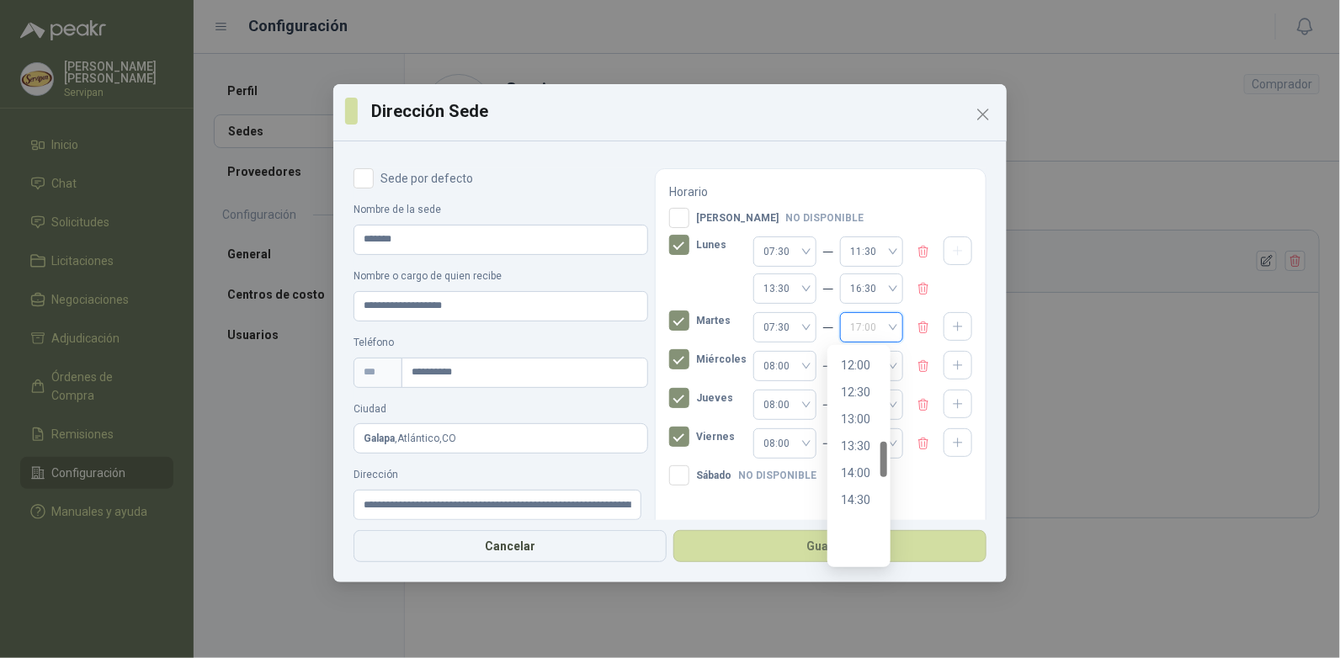
scroll to position [559, 0]
click at [855, 422] on div "11:30" at bounding box center [859, 422] width 36 height 19
click at [954, 325] on icon "button" at bounding box center [958, 326] width 8 height 8
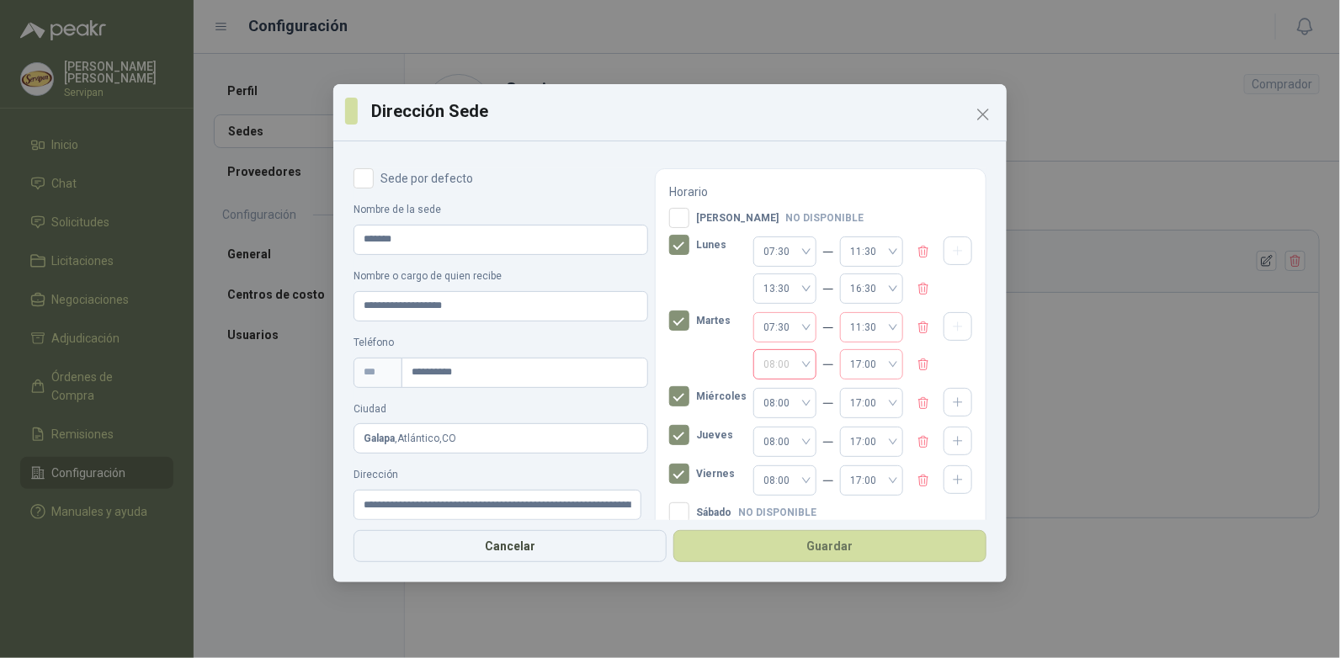
click at [791, 365] on span "08:00" at bounding box center [784, 364] width 43 height 25
click at [775, 463] on div "13:30" at bounding box center [772, 463] width 36 height 19
click at [880, 364] on span "17:00" at bounding box center [871, 364] width 43 height 25
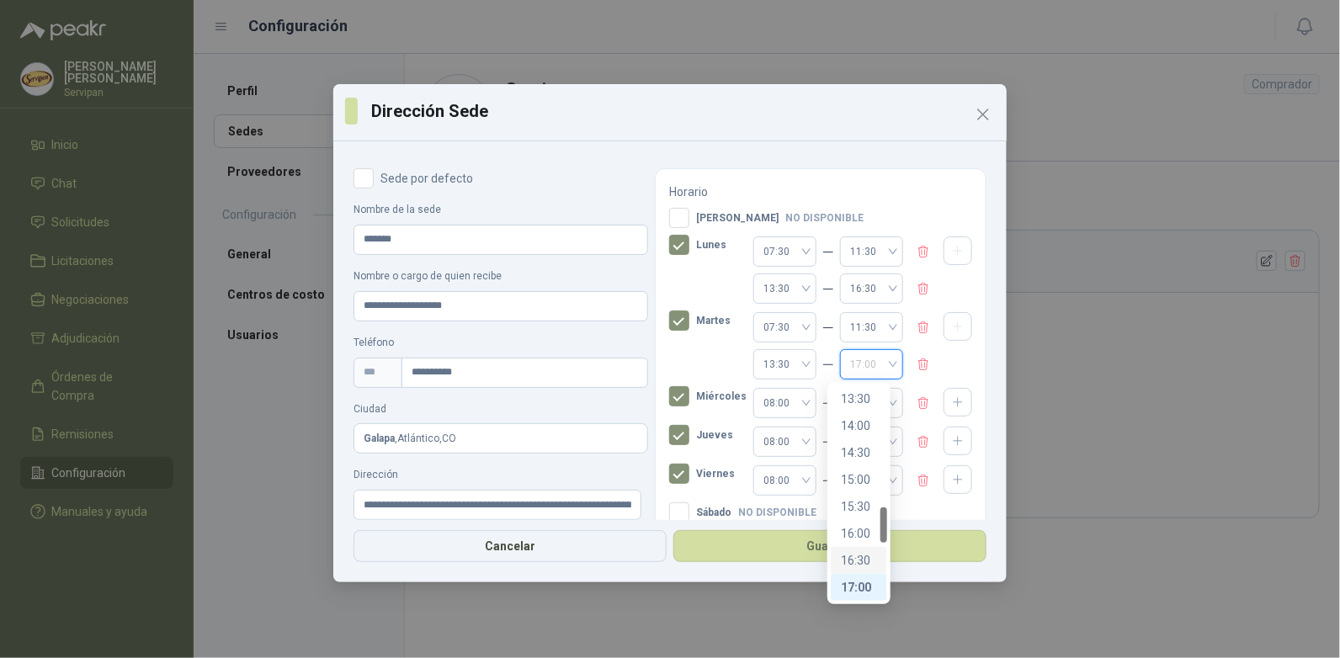
click at [855, 562] on div "16:30" at bounding box center [859, 560] width 36 height 19
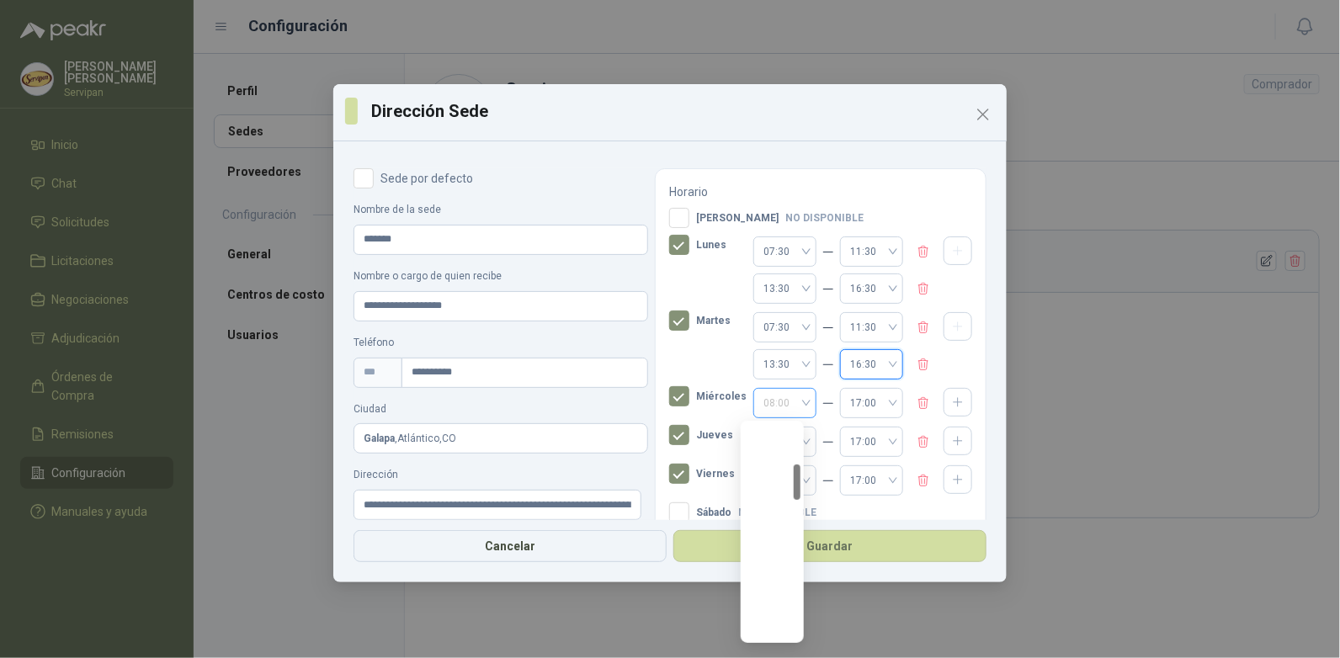
click at [790, 401] on span "08:00" at bounding box center [784, 402] width 43 height 25
click at [773, 514] on div "07:30" at bounding box center [772, 515] width 36 height 19
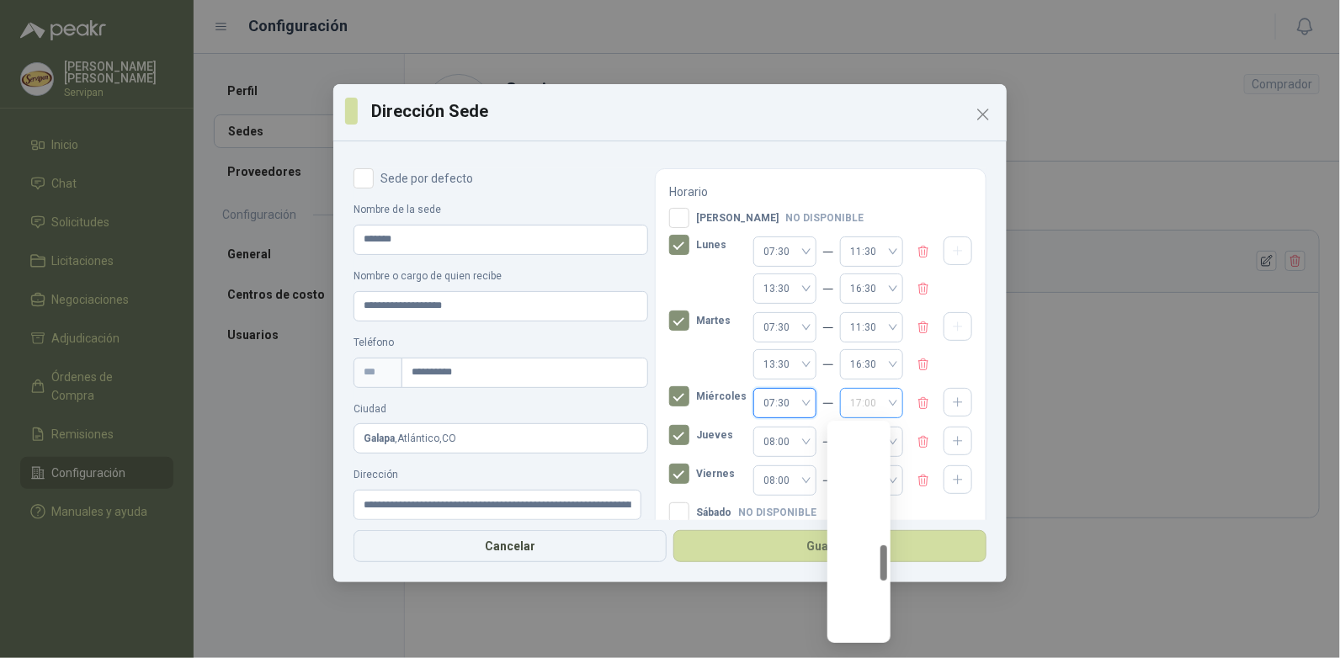
click at [878, 405] on span "17:00" at bounding box center [871, 402] width 43 height 25
click at [850, 496] on div "11:30" at bounding box center [859, 498] width 36 height 19
click at [951, 399] on icon "button" at bounding box center [958, 403] width 14 height 14
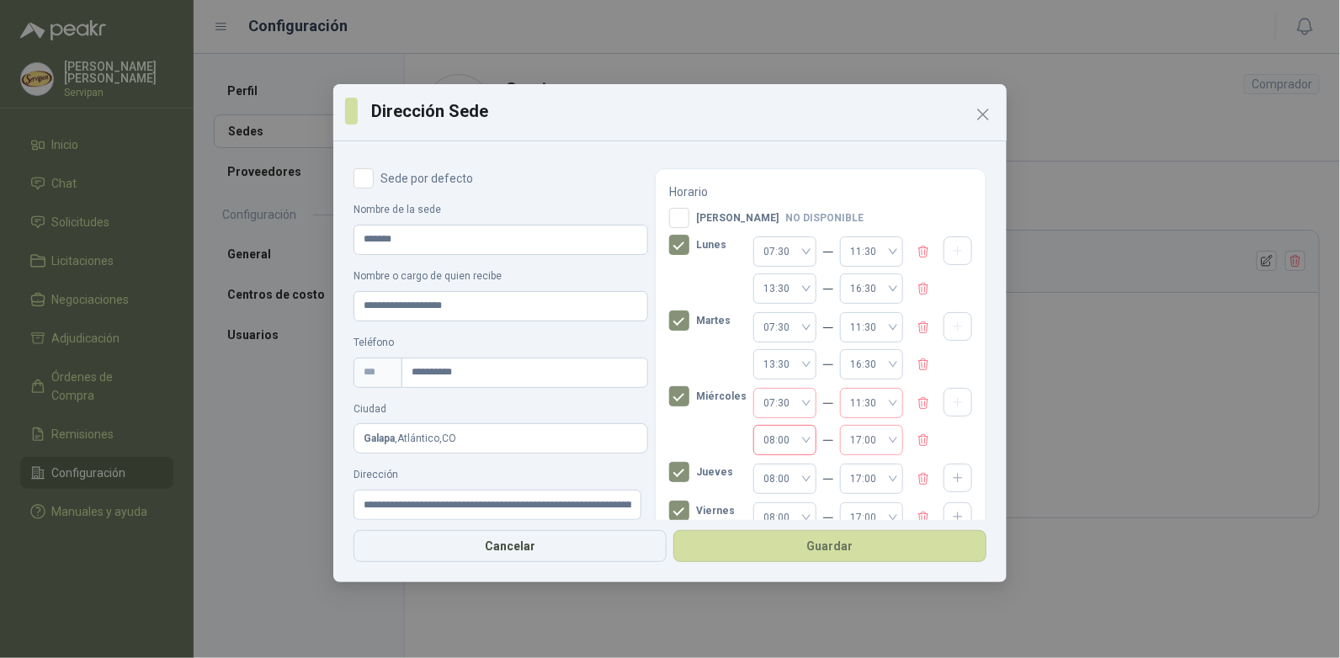
click at [789, 438] on span "08:00" at bounding box center [784, 440] width 43 height 25
click at [766, 272] on div "13:30" at bounding box center [772, 270] width 36 height 19
click at [880, 436] on span "17:00" at bounding box center [871, 440] width 43 height 25
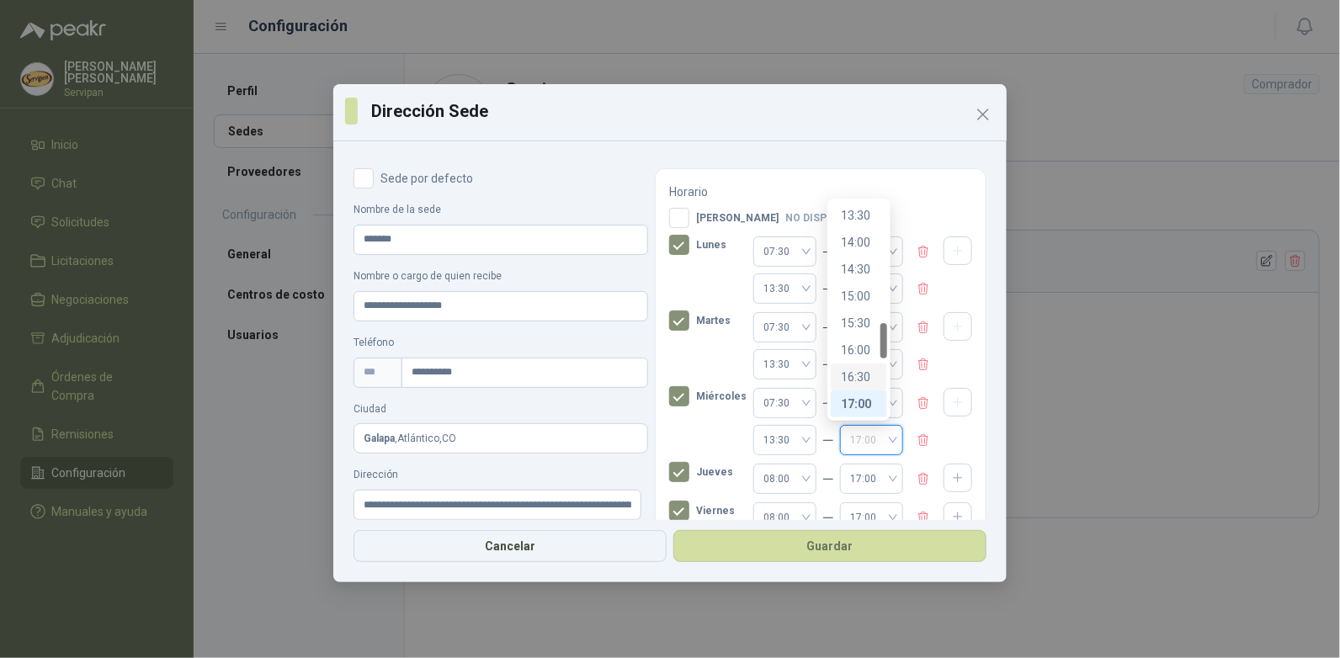
click at [853, 379] on div "16:30" at bounding box center [859, 377] width 36 height 19
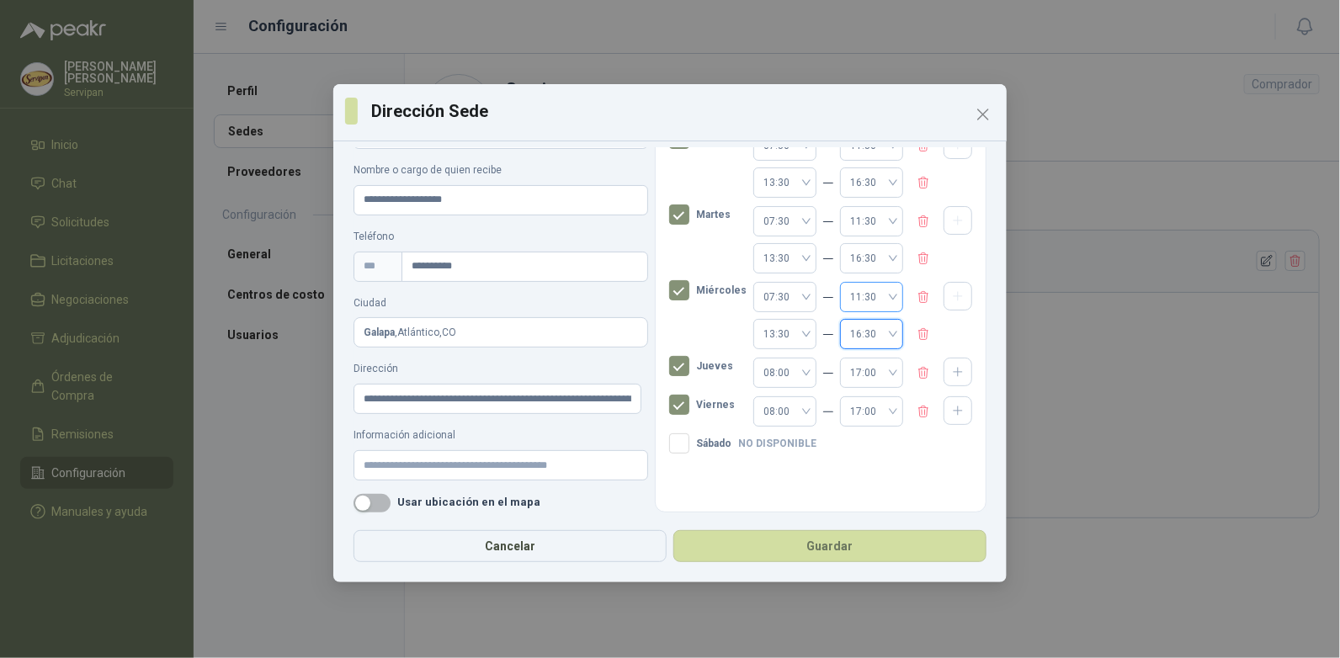
scroll to position [111, 0]
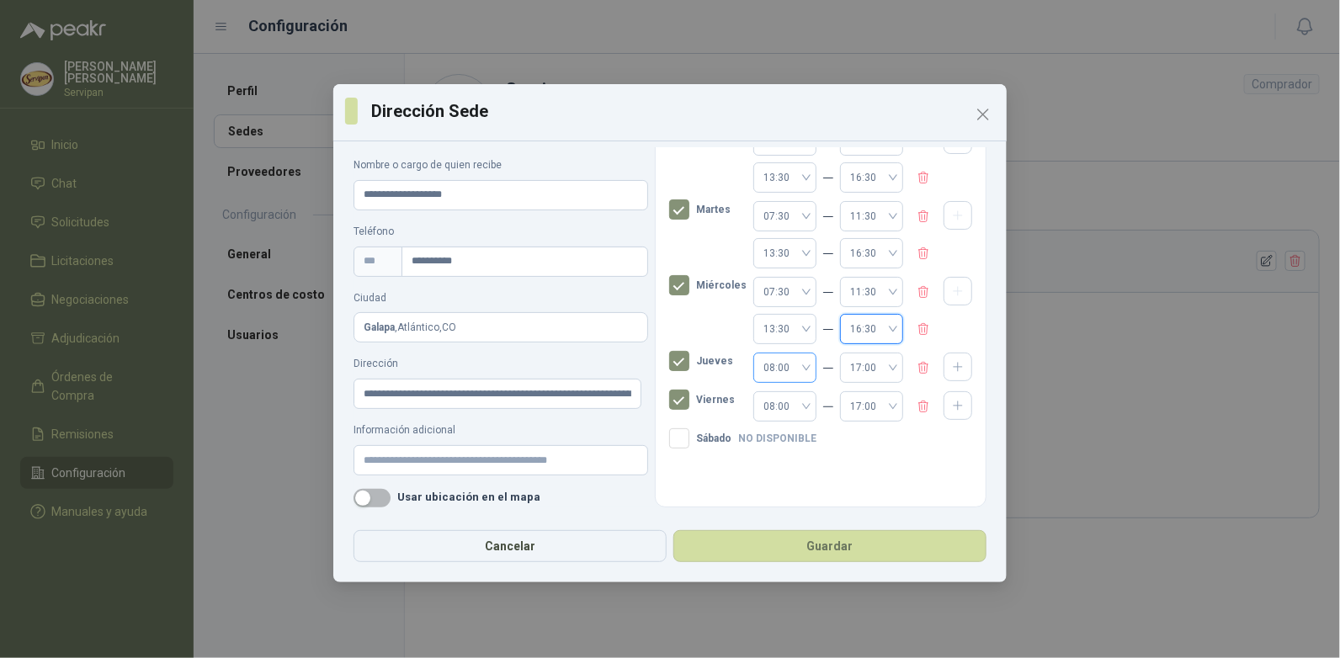
click at [794, 362] on div "08:00" at bounding box center [784, 368] width 63 height 30
click at [774, 560] on div "07:30" at bounding box center [772, 564] width 36 height 19
click at [876, 364] on span "17:00" at bounding box center [871, 367] width 43 height 25
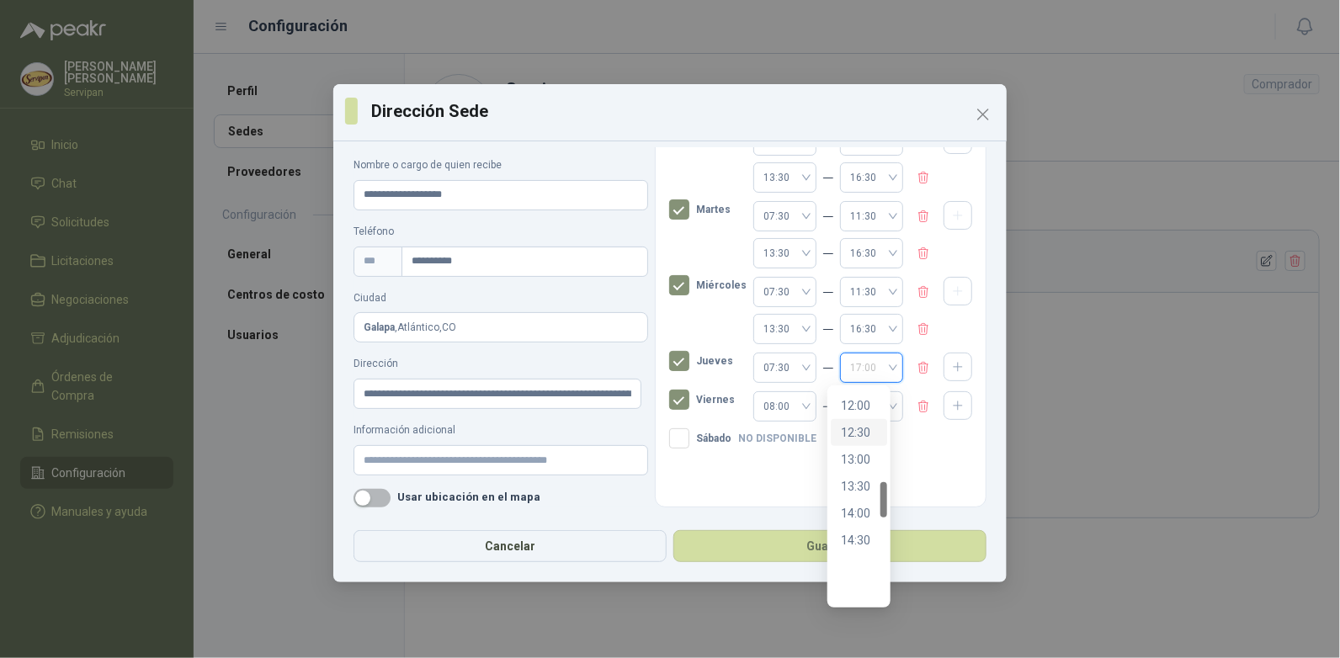
scroll to position [559, 0]
click at [860, 465] on div "11:30" at bounding box center [859, 463] width 36 height 19
click at [951, 364] on icon "button" at bounding box center [958, 367] width 14 height 14
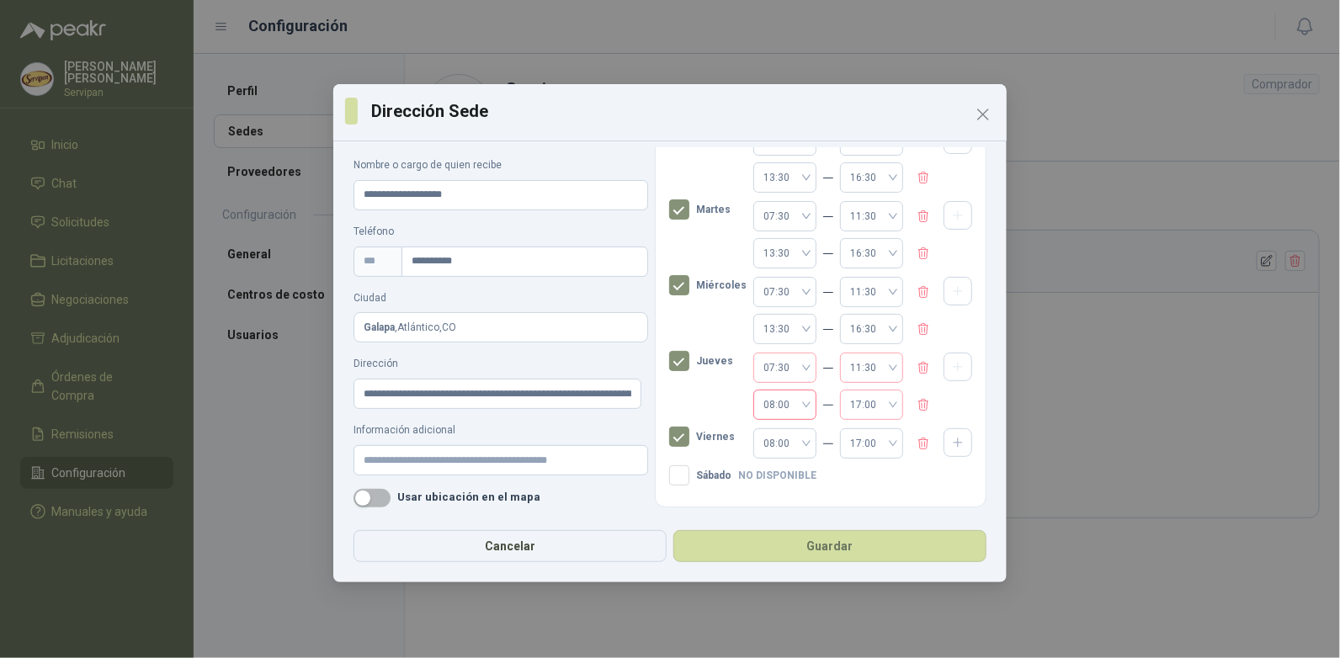
click at [790, 405] on span "08:00" at bounding box center [784, 404] width 43 height 25
drag, startPoint x: 769, startPoint y: 502, endPoint x: 775, endPoint y: 481, distance: 21.0
click at [769, 502] on div "13:30" at bounding box center [772, 503] width 36 height 19
click at [881, 402] on div "17:00" at bounding box center [871, 405] width 63 height 30
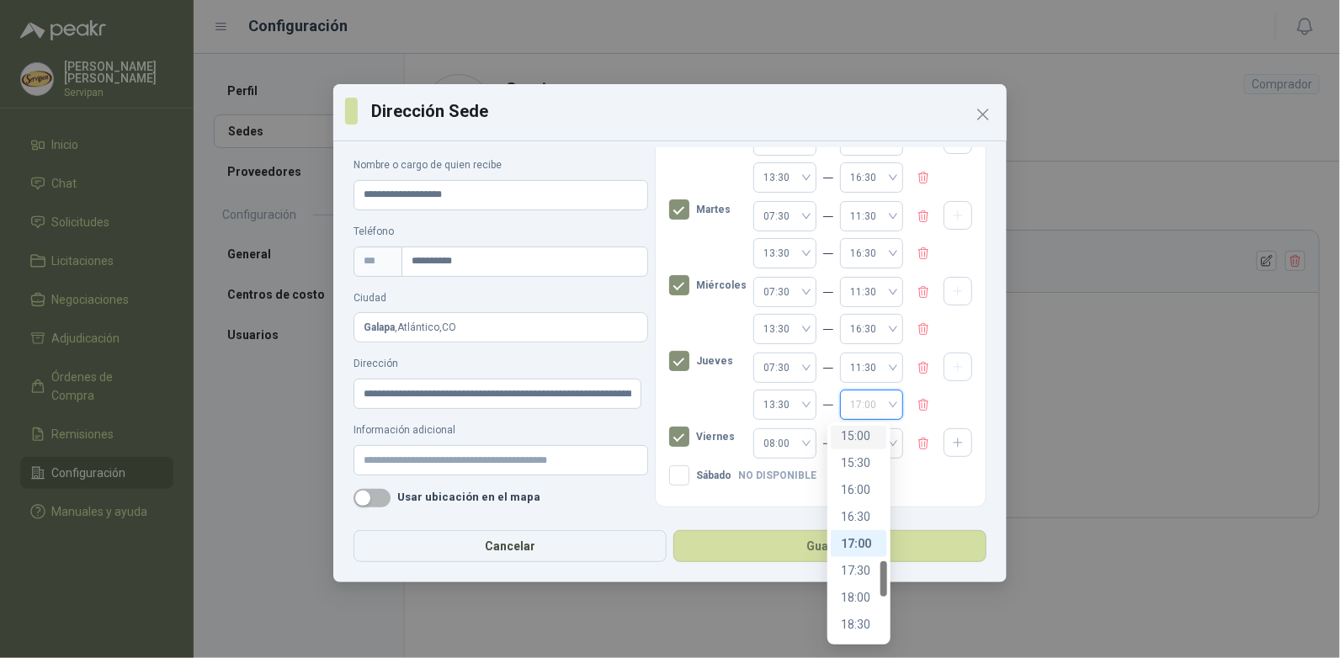
scroll to position [895, 0]
click at [852, 430] on div "16:30" at bounding box center [859, 432] width 36 height 19
click at [794, 443] on div "08:00" at bounding box center [784, 443] width 63 height 30
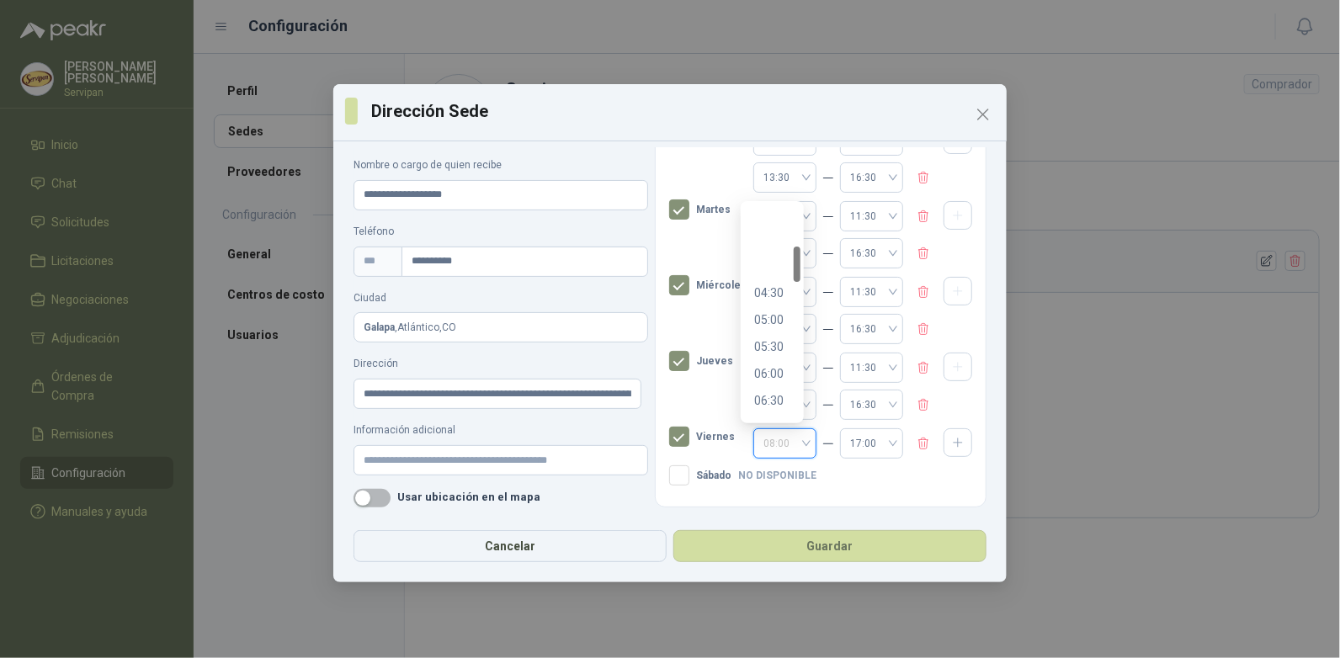
scroll to position [252, 0]
click at [778, 368] on div "07:30" at bounding box center [772, 369] width 36 height 19
click at [880, 438] on div "17:00" at bounding box center [871, 443] width 63 height 30
click at [862, 280] on div "11:30" at bounding box center [859, 278] width 36 height 19
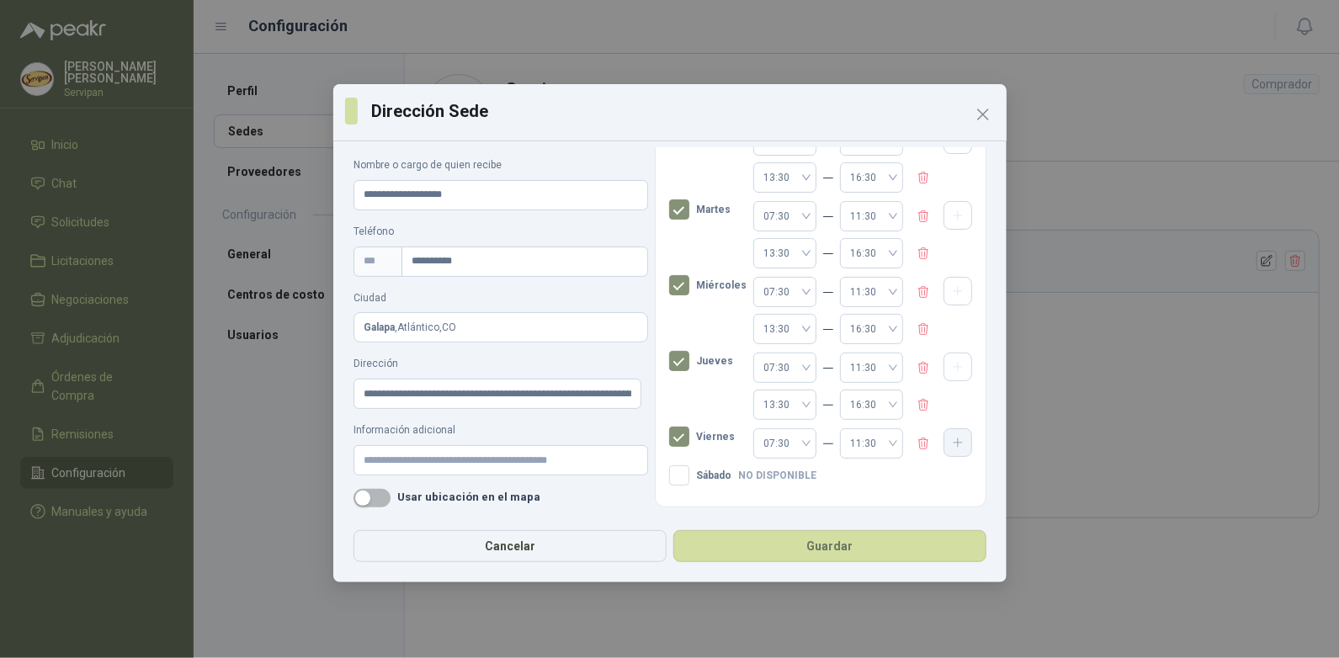
click at [951, 443] on icon "button" at bounding box center [958, 443] width 14 height 14
click at [789, 478] on span "08:00" at bounding box center [784, 480] width 43 height 25
click at [770, 405] on div "13:30" at bounding box center [772, 403] width 36 height 19
click at [878, 478] on span "17:00" at bounding box center [871, 480] width 43 height 25
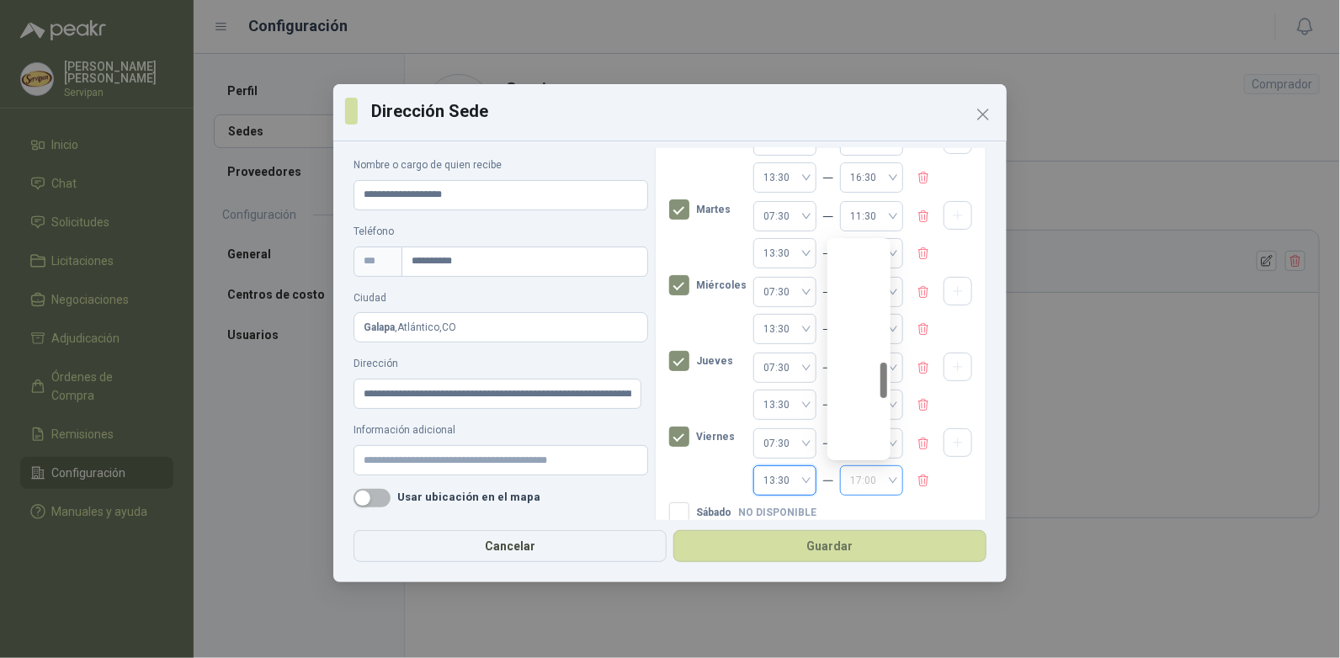
scroll to position [727, 0]
click at [860, 419] on div "16:30" at bounding box center [859, 416] width 36 height 19
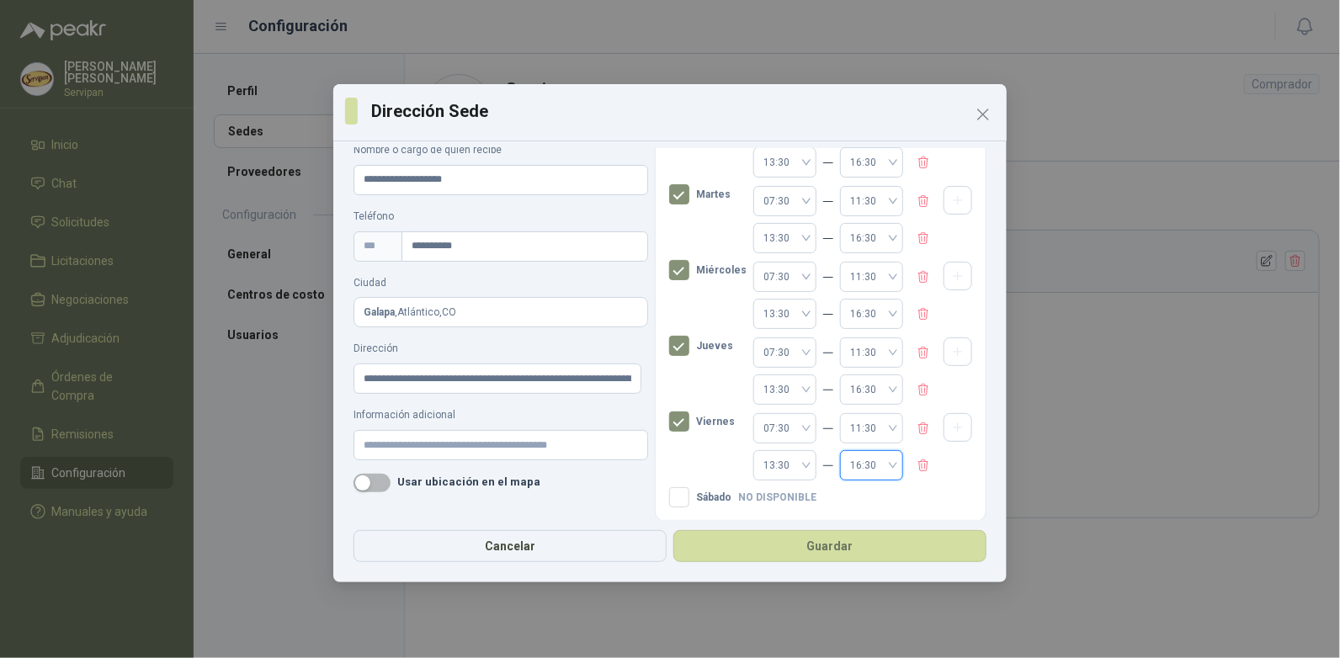
scroll to position [139, 0]
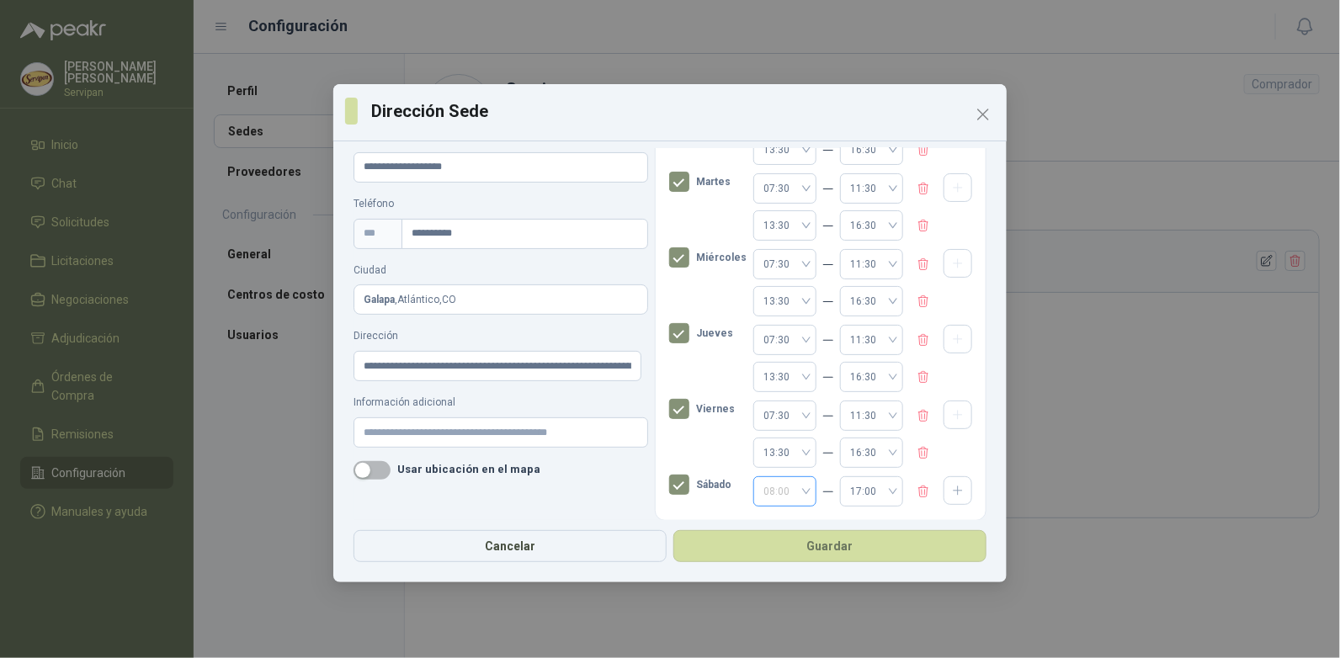
click at [789, 489] on span "08:00" at bounding box center [784, 491] width 43 height 25
click at [775, 426] on div "07:30" at bounding box center [772, 426] width 36 height 19
click at [880, 488] on div "17:00" at bounding box center [871, 491] width 63 height 30
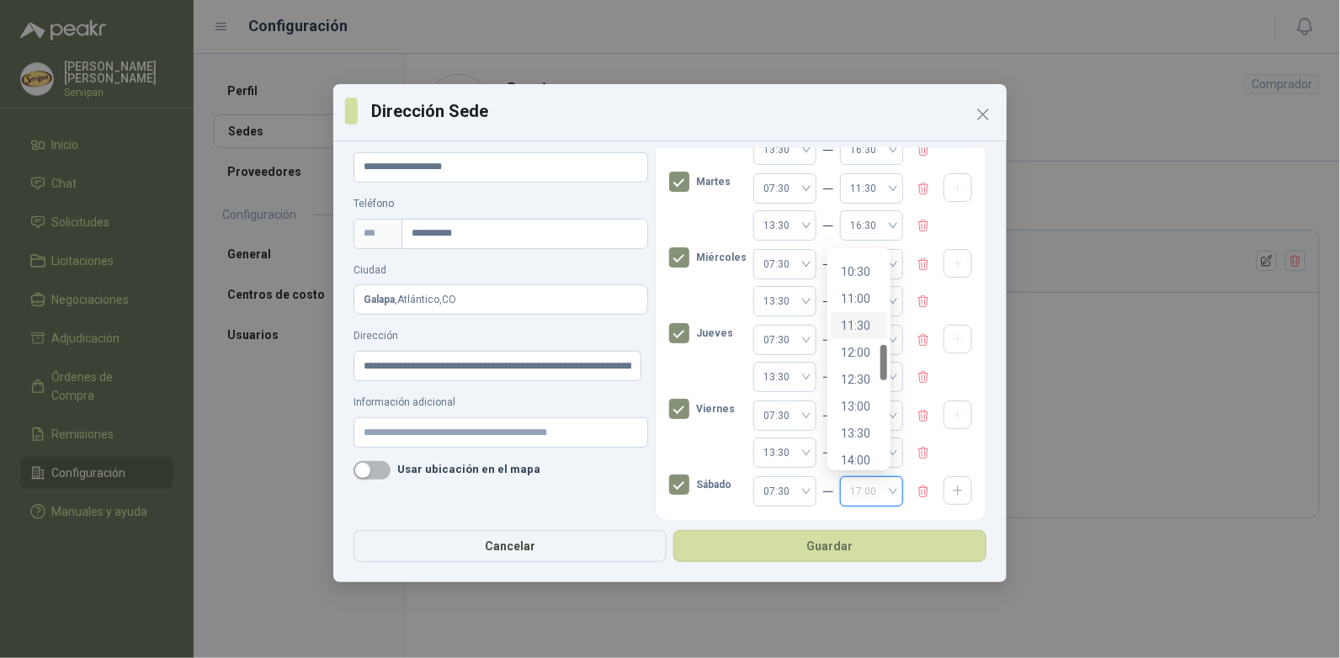
click at [855, 327] on div "11:30" at bounding box center [859, 325] width 36 height 19
click at [831, 545] on button "Guardar" at bounding box center [829, 546] width 313 height 32
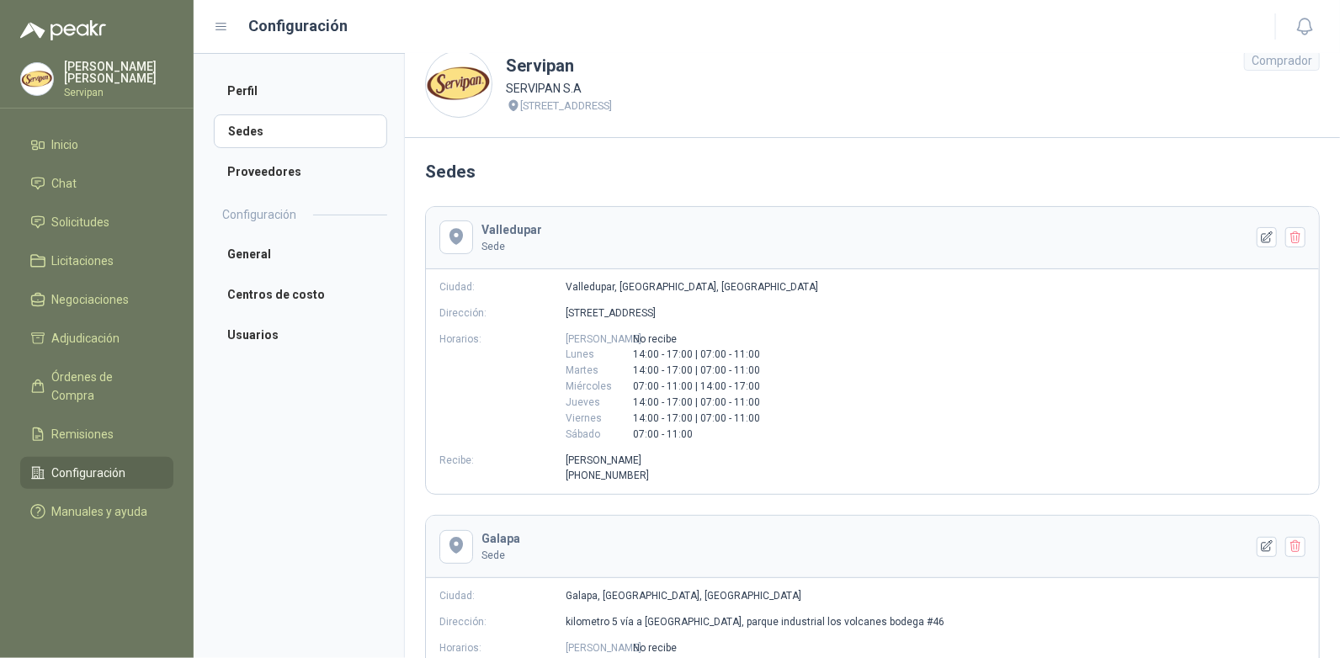
scroll to position [0, 0]
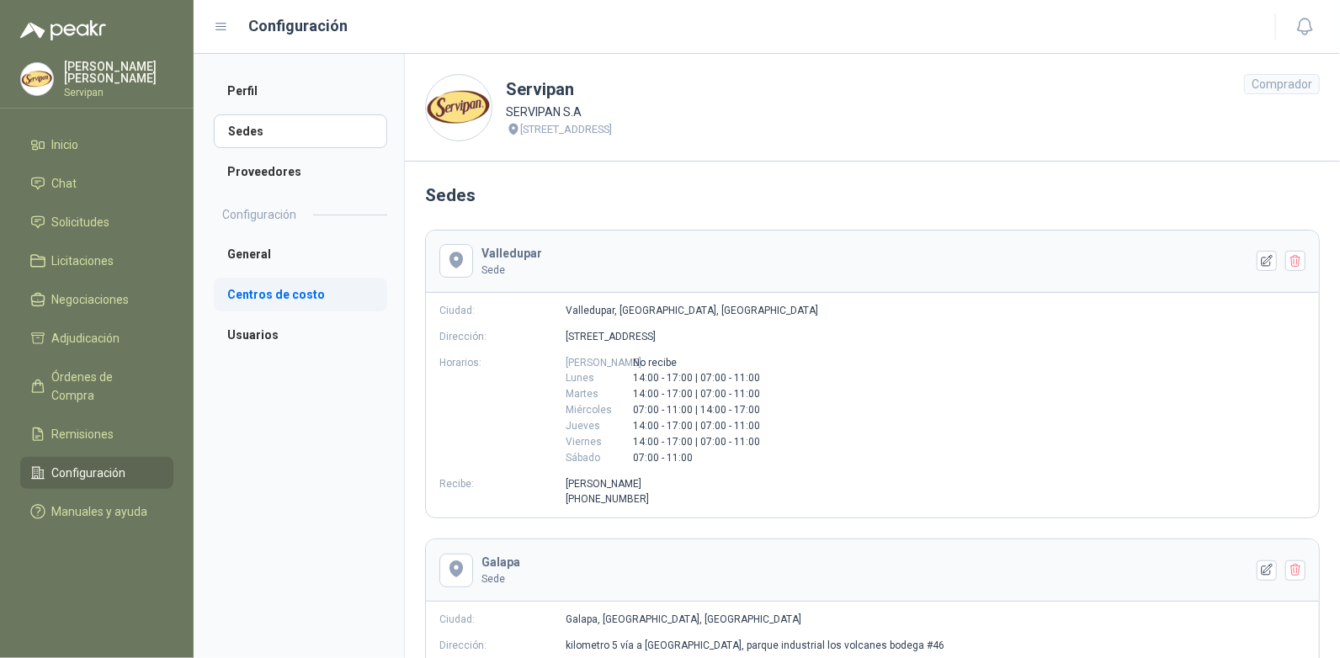
click at [282, 294] on li "Centros de costo" at bounding box center [300, 295] width 173 height 34
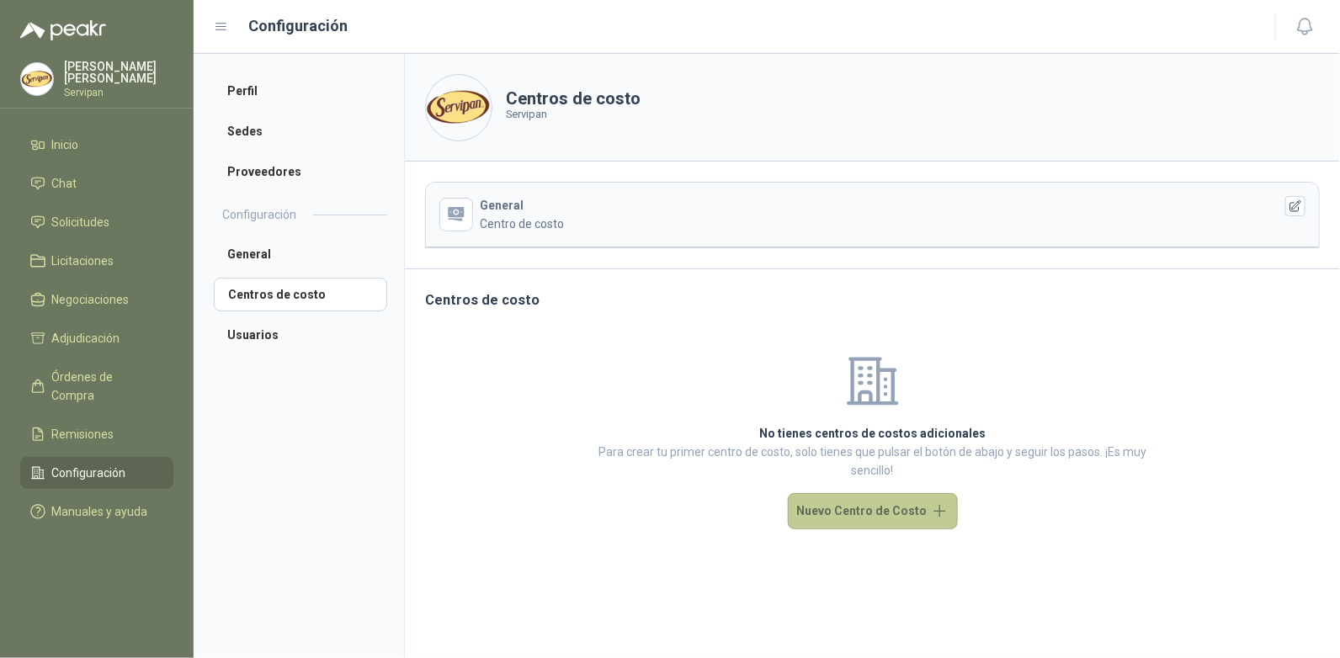
click at [895, 513] on button "Nuevo Centro de Costo" at bounding box center [873, 511] width 170 height 36
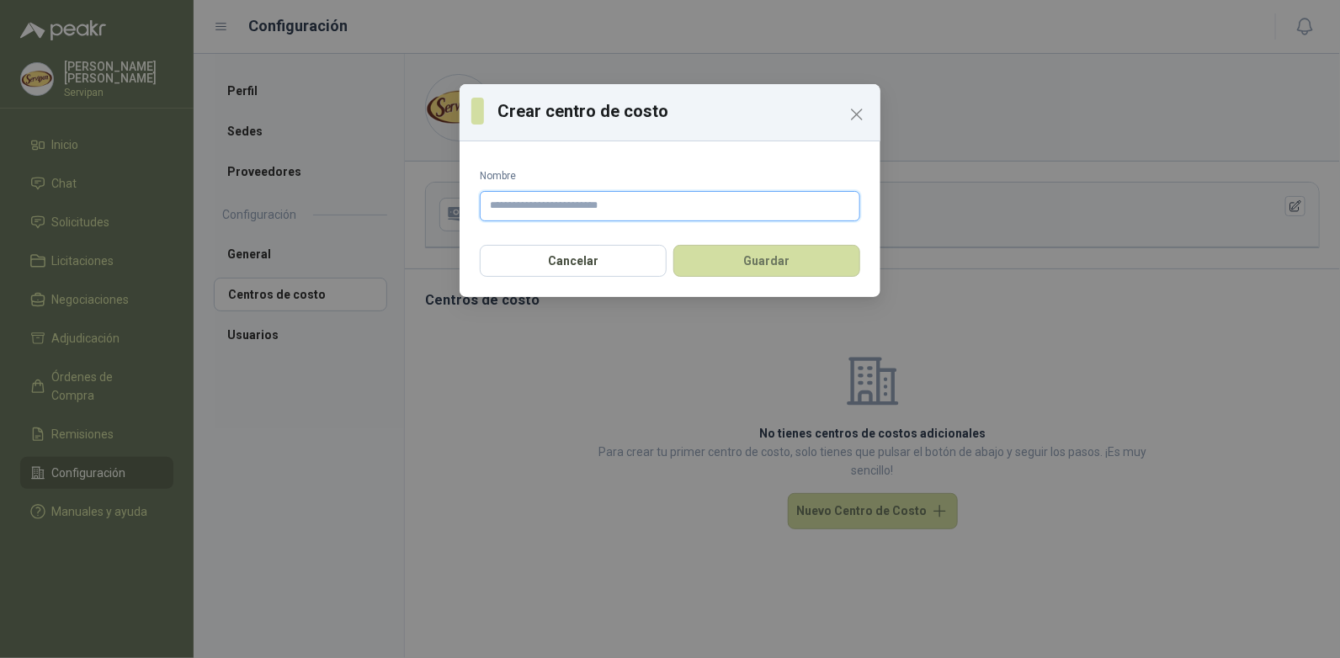
click at [509, 206] on input "Nombre" at bounding box center [670, 206] width 380 height 30
type input "**********"
click at [746, 260] on button "Guardar" at bounding box center [766, 261] width 187 height 32
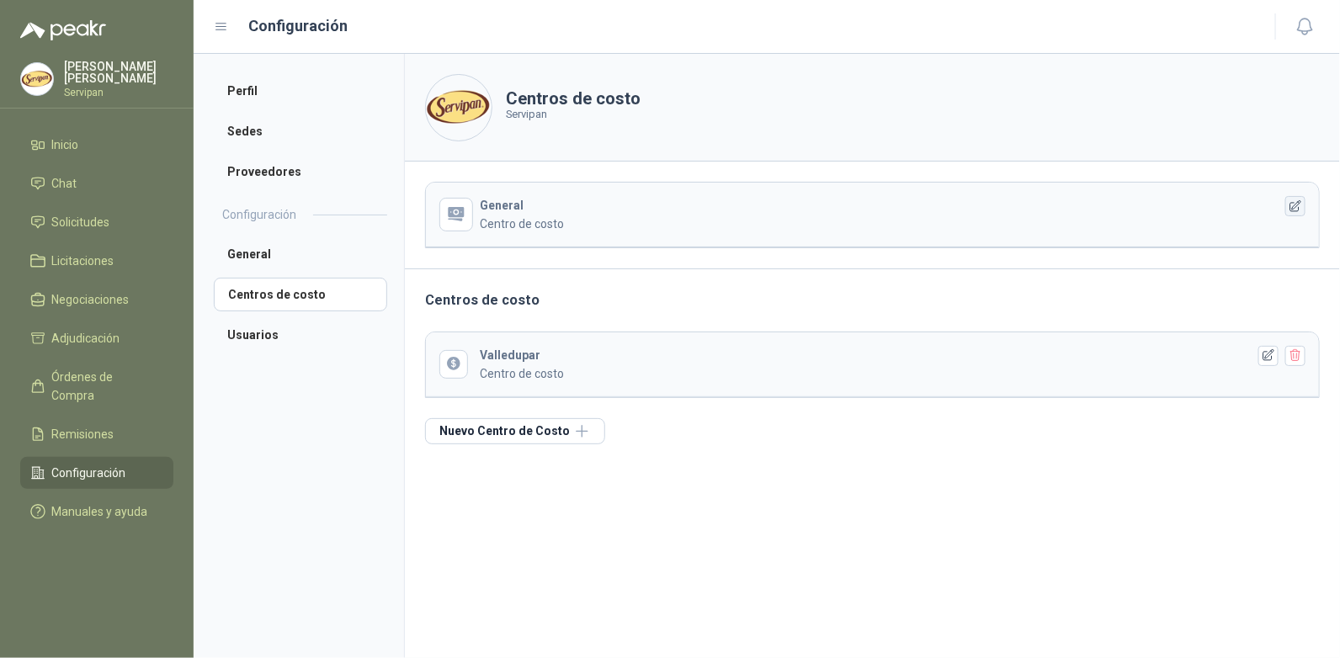
click at [1297, 211] on icon "button" at bounding box center [1295, 205] width 11 height 11
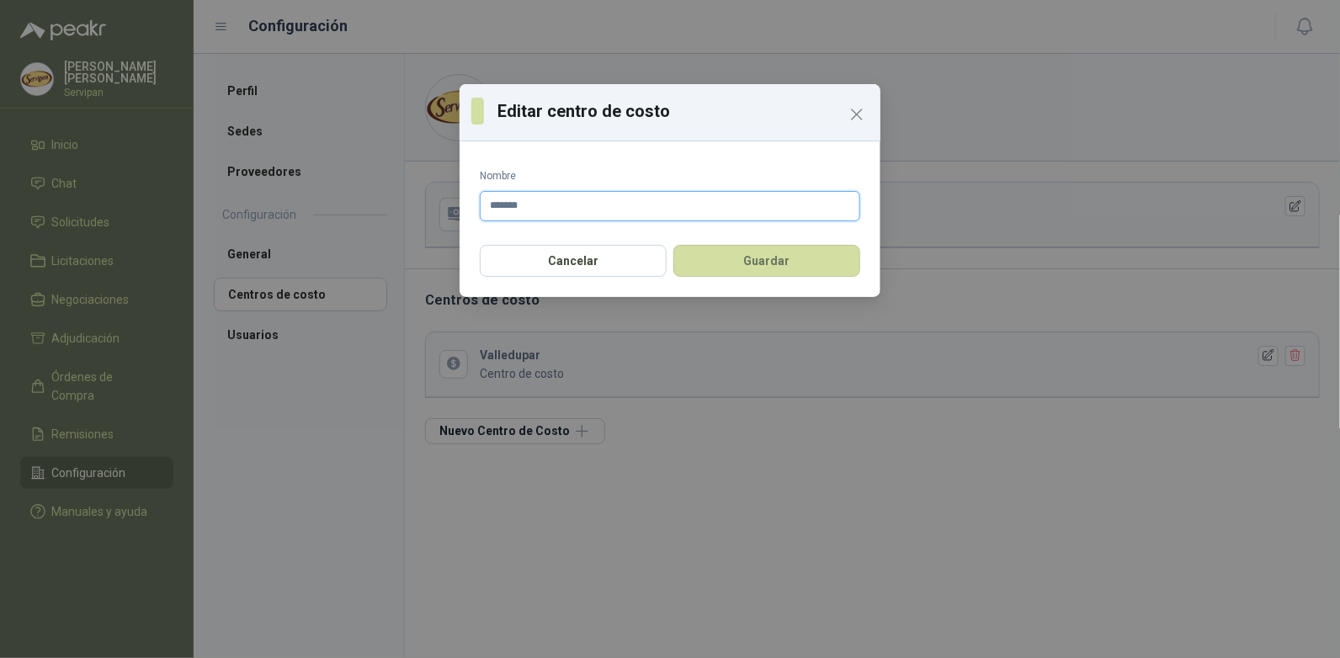
click at [539, 207] on input "*******" at bounding box center [670, 206] width 380 height 30
type input "*"
type input "******"
click at [775, 266] on button "Guardar" at bounding box center [766, 261] width 187 height 32
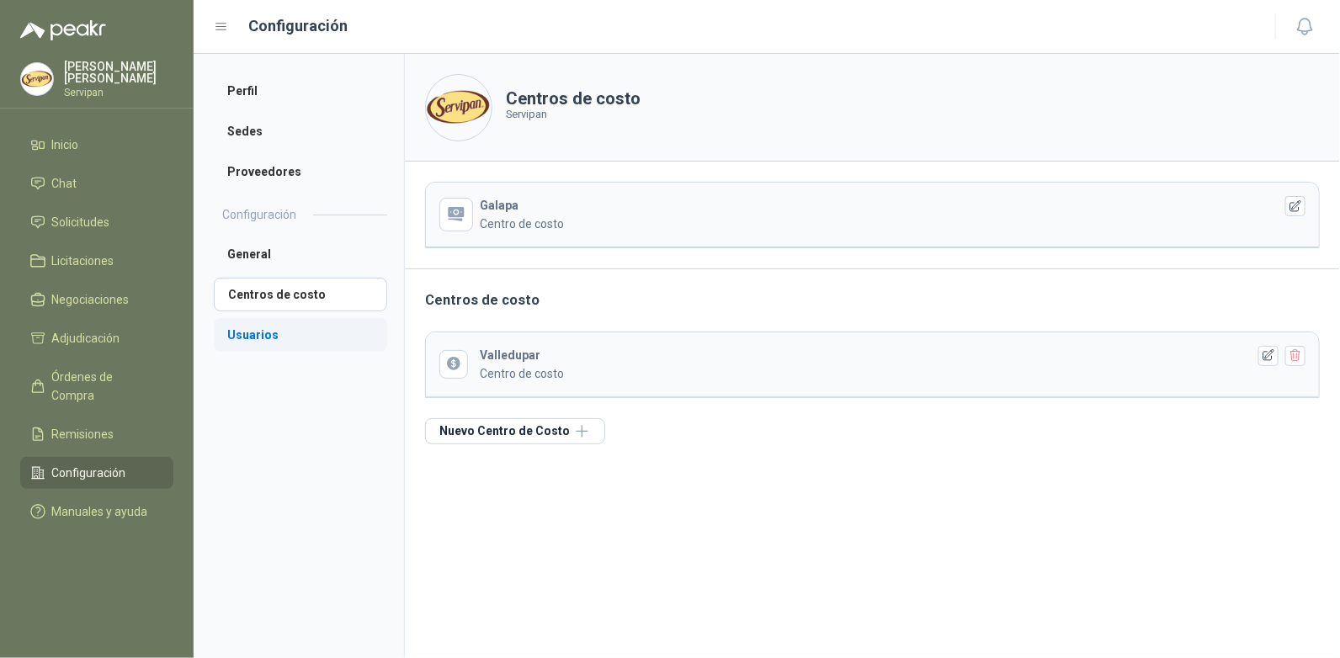
click at [245, 337] on li "Usuarios" at bounding box center [300, 335] width 173 height 34
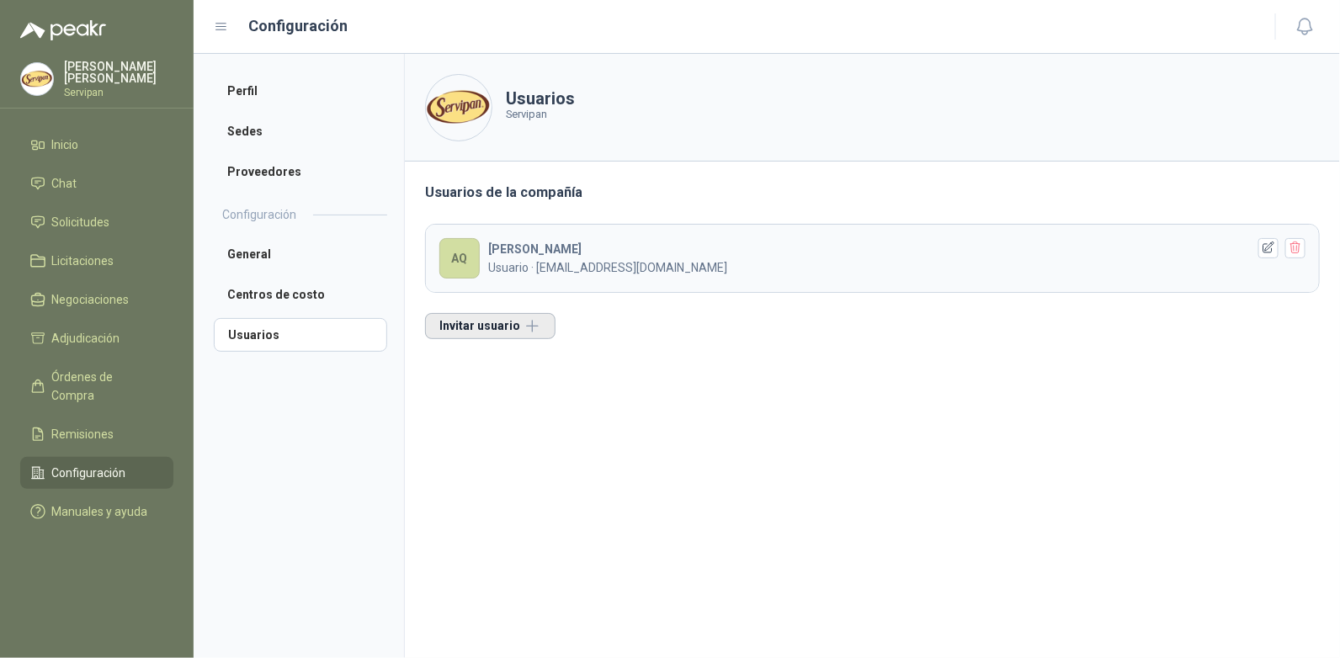
click at [476, 326] on button "Invitar usuario" at bounding box center [490, 326] width 130 height 26
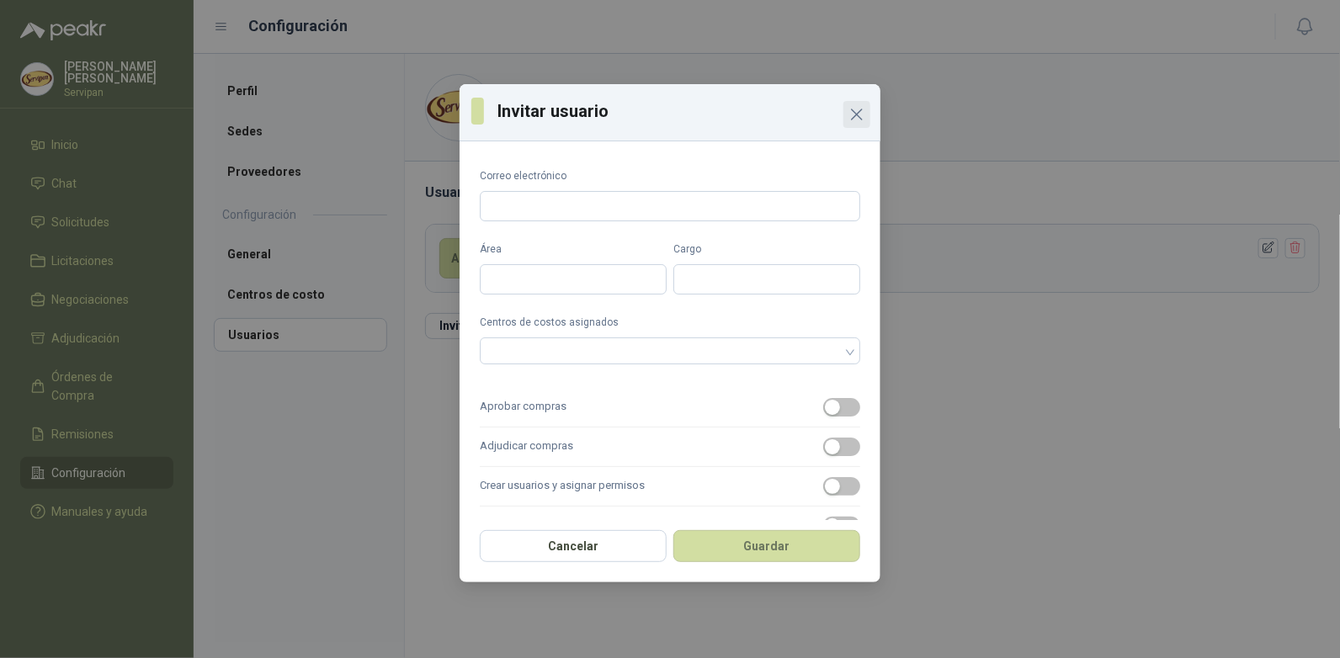
click at [855, 117] on icon "Close" at bounding box center [857, 114] width 20 height 20
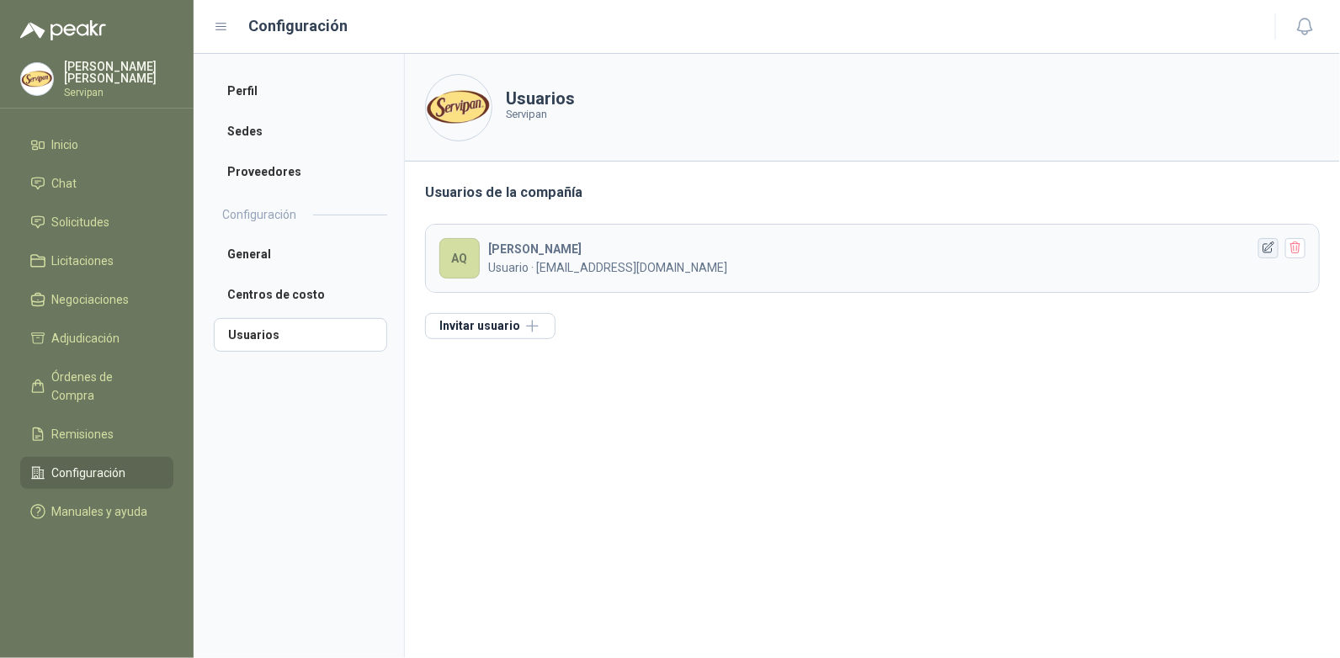
click at [1267, 250] on icon "button" at bounding box center [1268, 247] width 11 height 11
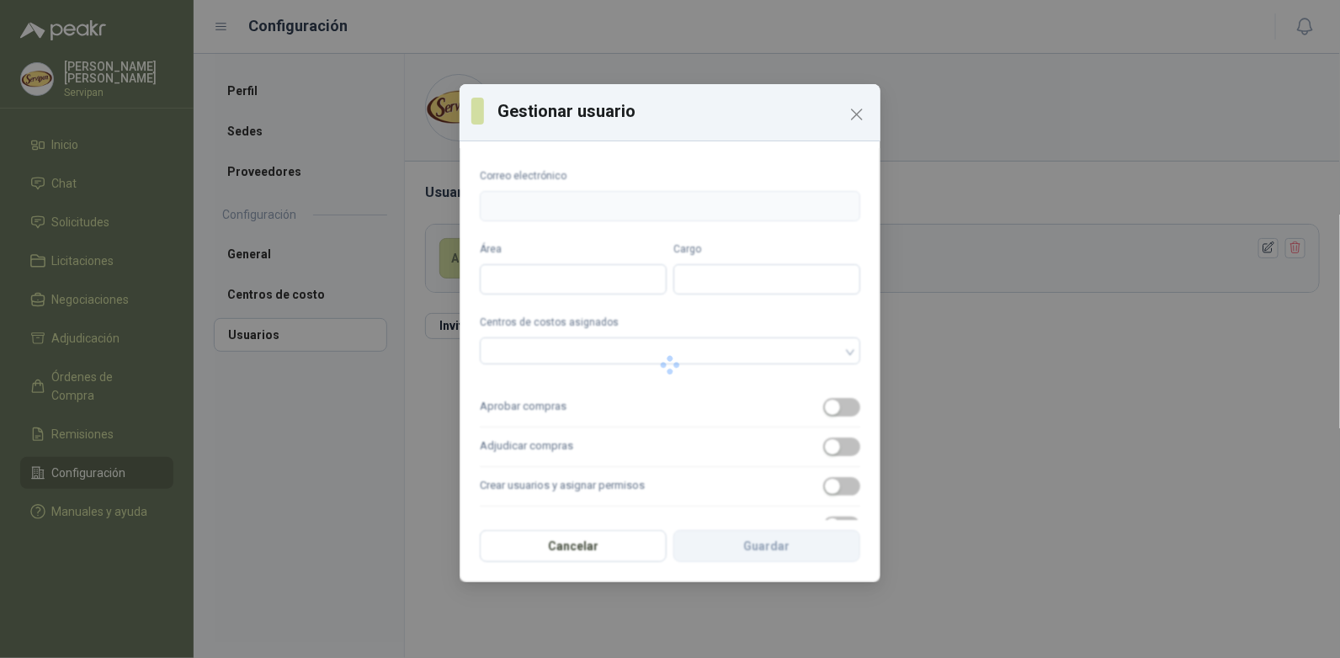
type input "**********"
type input "*******"
type input "**********"
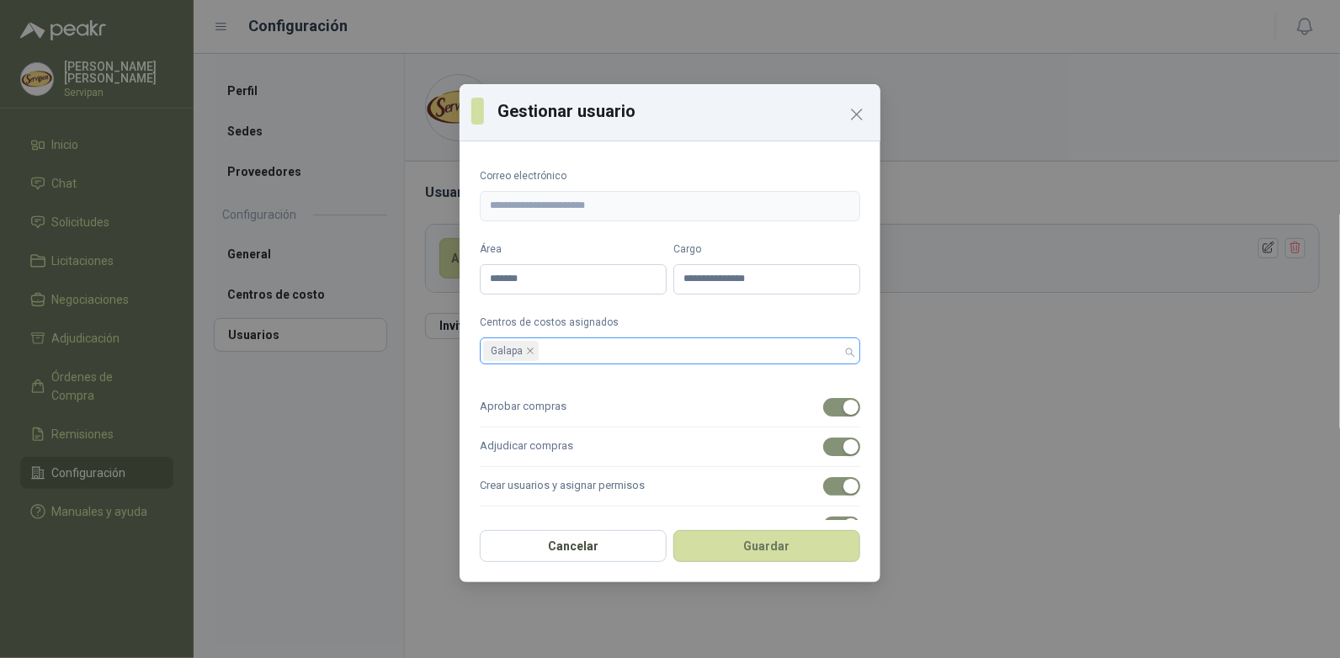
click at [830, 350] on div "Galapa" at bounding box center [670, 350] width 380 height 27
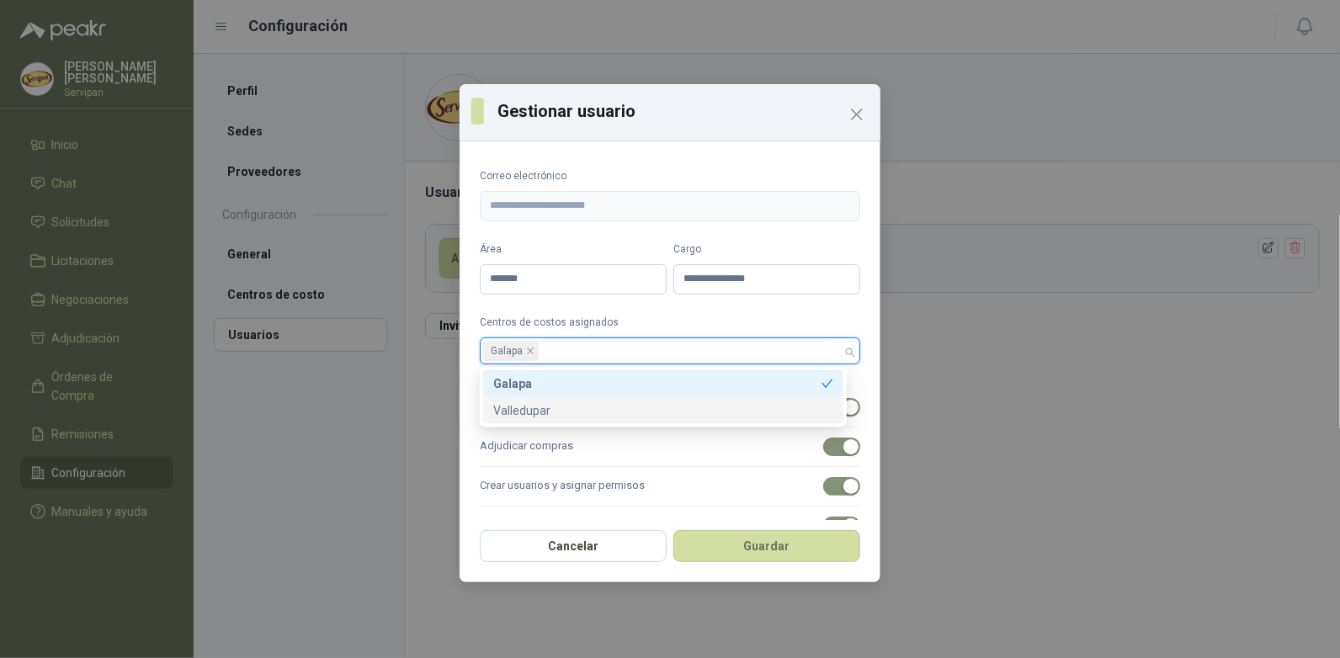
click at [531, 416] on div "Valledupar" at bounding box center [663, 410] width 340 height 19
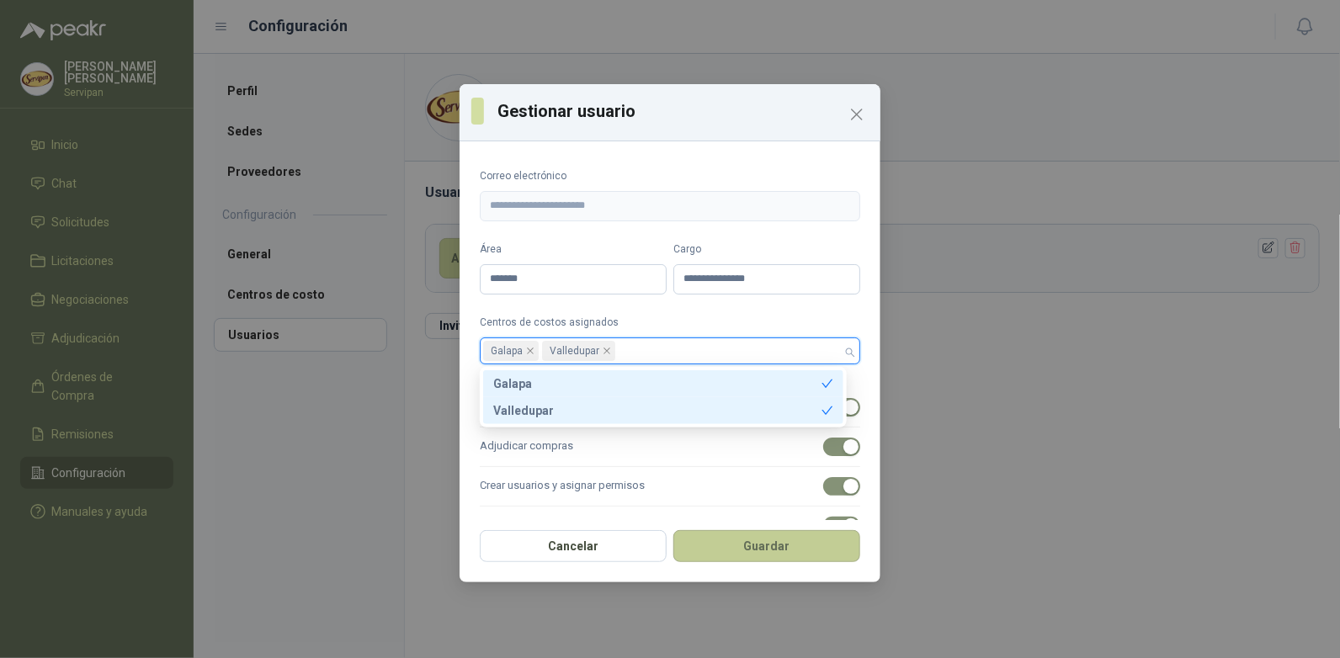
click at [768, 547] on button "Guardar" at bounding box center [766, 546] width 187 height 32
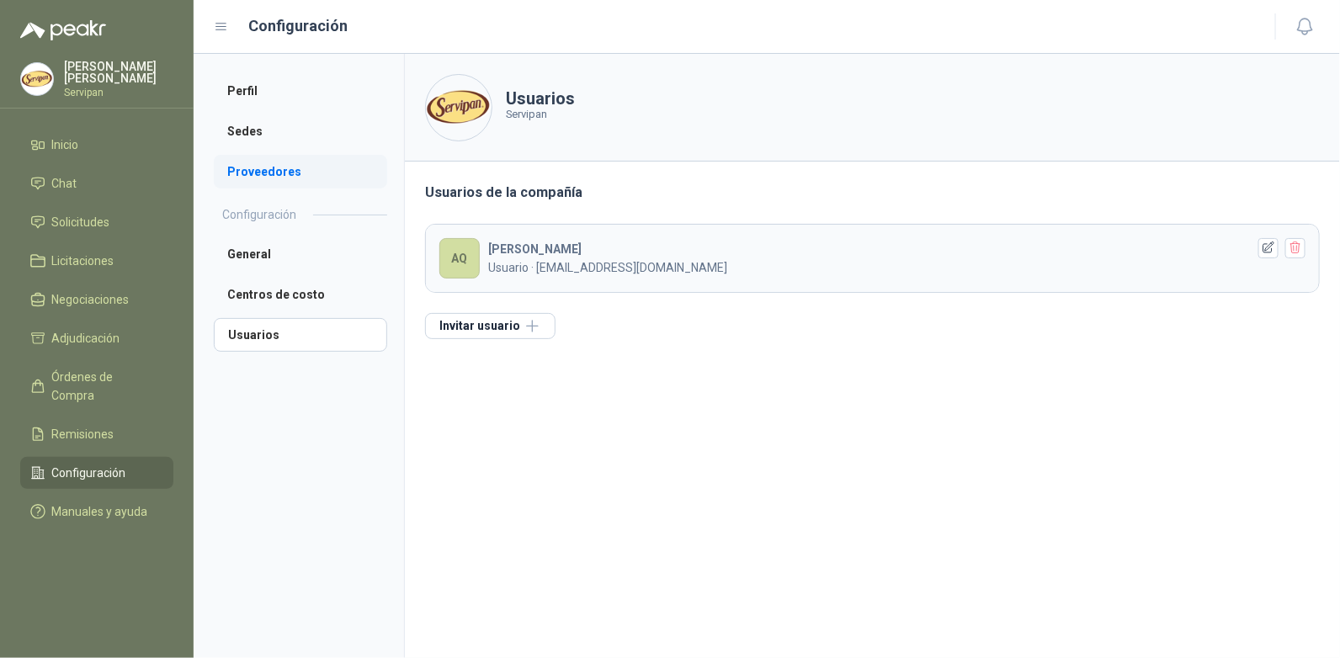
click at [261, 173] on li "Proveedores" at bounding box center [300, 172] width 173 height 34
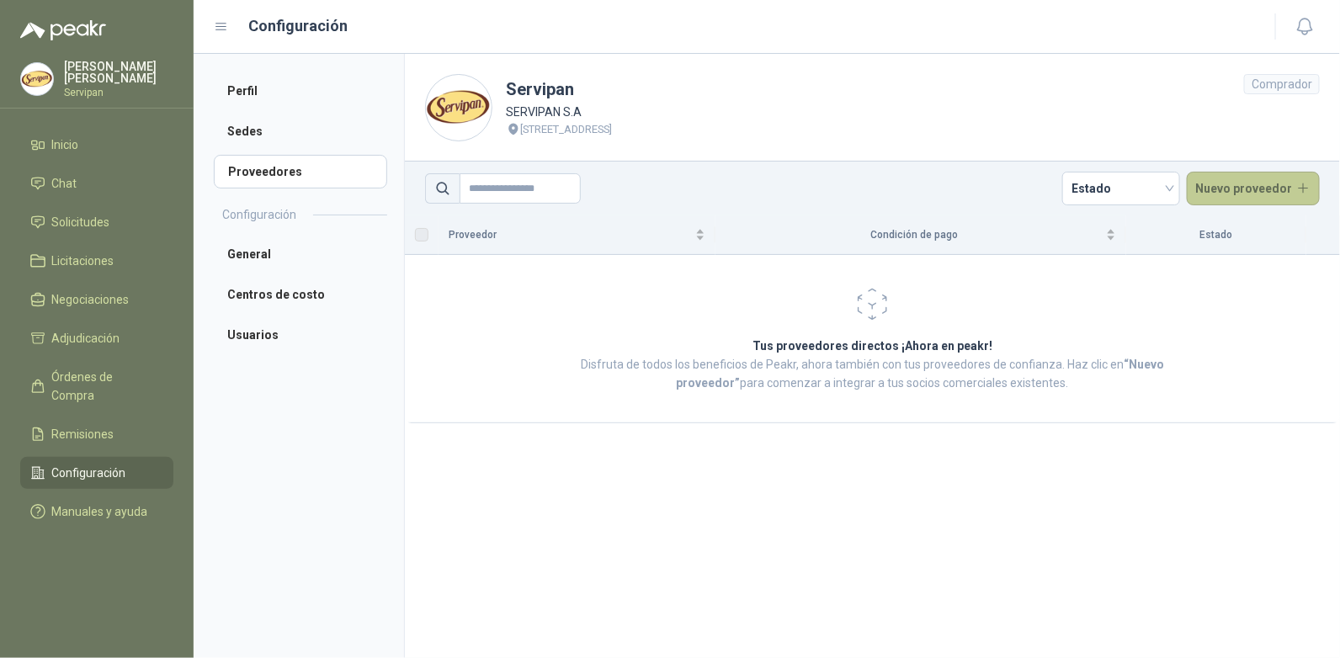
click at [1238, 188] on button "Nuevo proveedor" at bounding box center [1254, 189] width 134 height 34
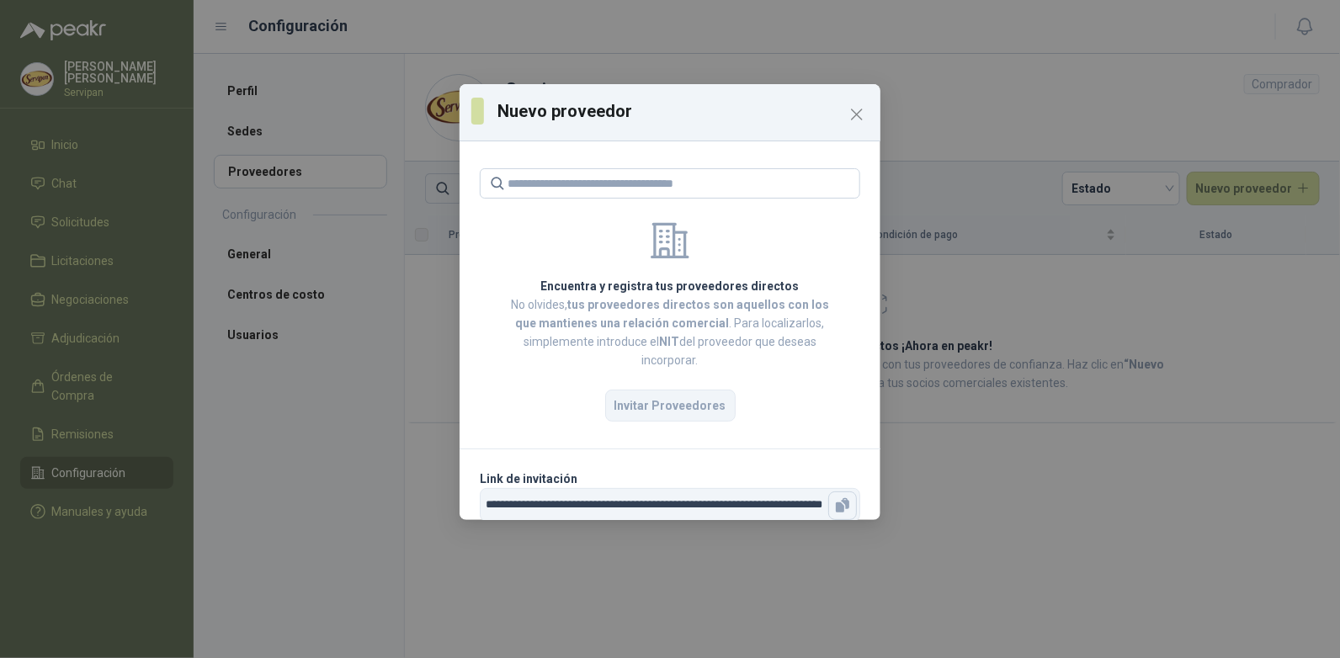
click at [836, 505] on icon "button" at bounding box center [840, 507] width 8 height 10
drag, startPoint x: 830, startPoint y: 506, endPoint x: 943, endPoint y: 119, distance: 403.5
click at [943, 119] on div "**********" at bounding box center [670, 329] width 1340 height 658
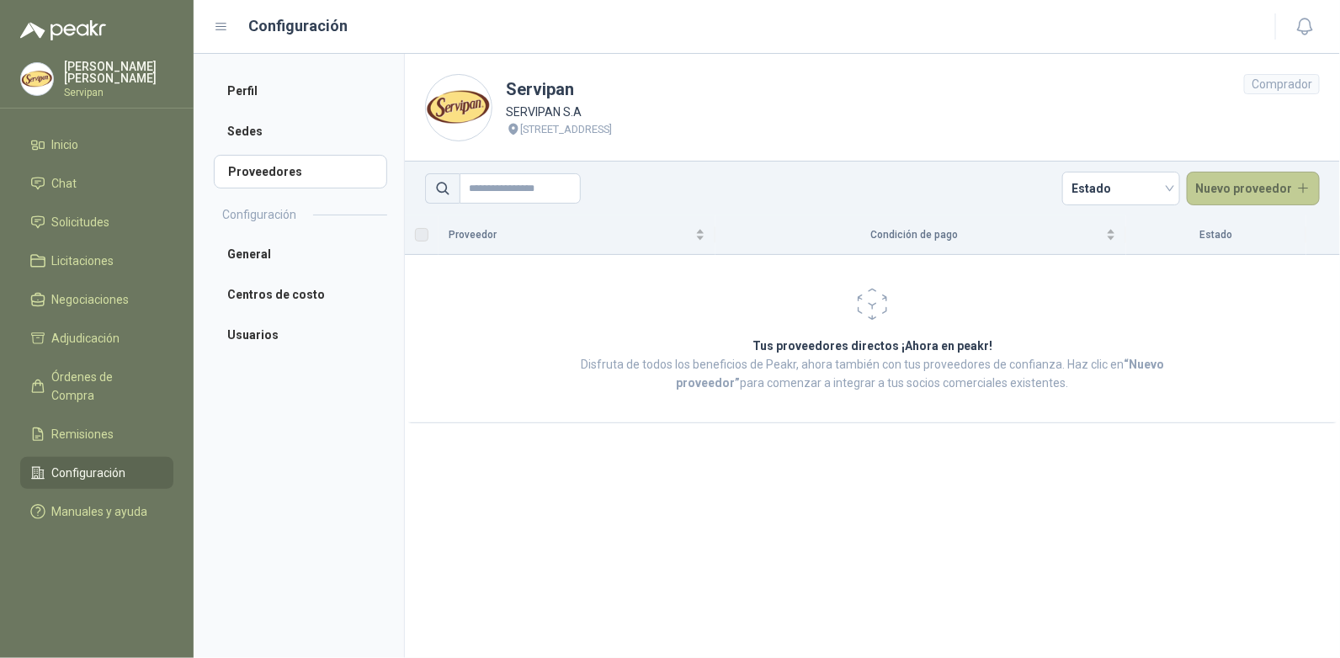
click at [1260, 183] on button "Nuevo proveedor" at bounding box center [1254, 189] width 134 height 34
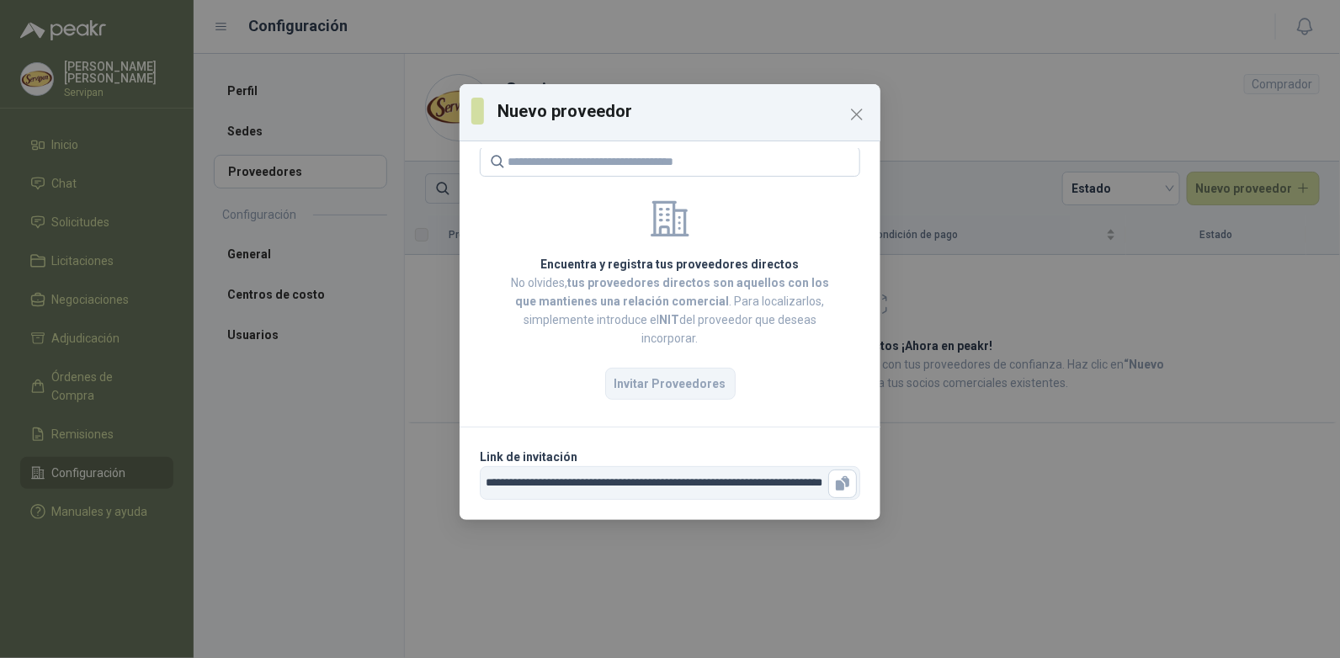
scroll to position [0, 109]
drag, startPoint x: 483, startPoint y: 506, endPoint x: 916, endPoint y: 478, distance: 433.5
click at [916, 478] on div "**********" at bounding box center [670, 329] width 1340 height 658
click at [993, 523] on div "**********" at bounding box center [670, 329] width 1340 height 658
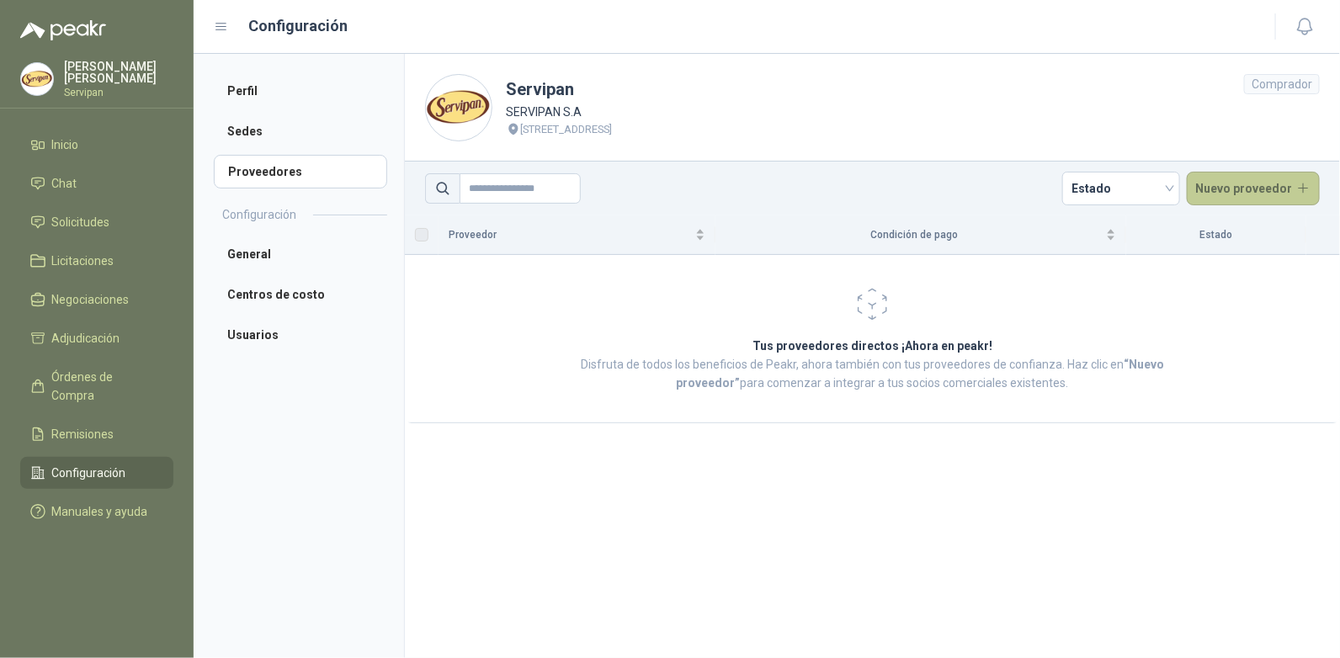
click at [1253, 190] on button "Nuevo proveedor" at bounding box center [1254, 189] width 134 height 34
